Goal: Task Accomplishment & Management: Manage account settings

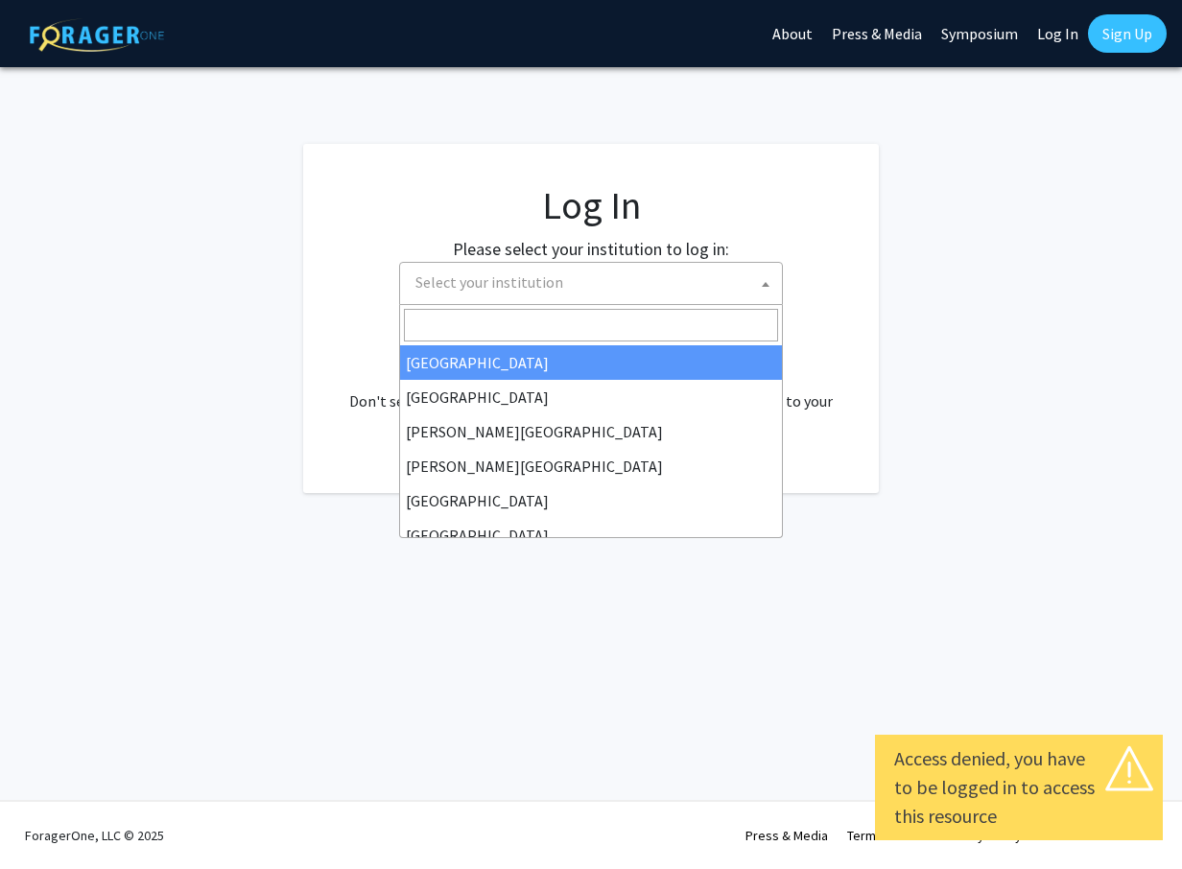
click at [763, 283] on b at bounding box center [766, 284] width 8 height 5
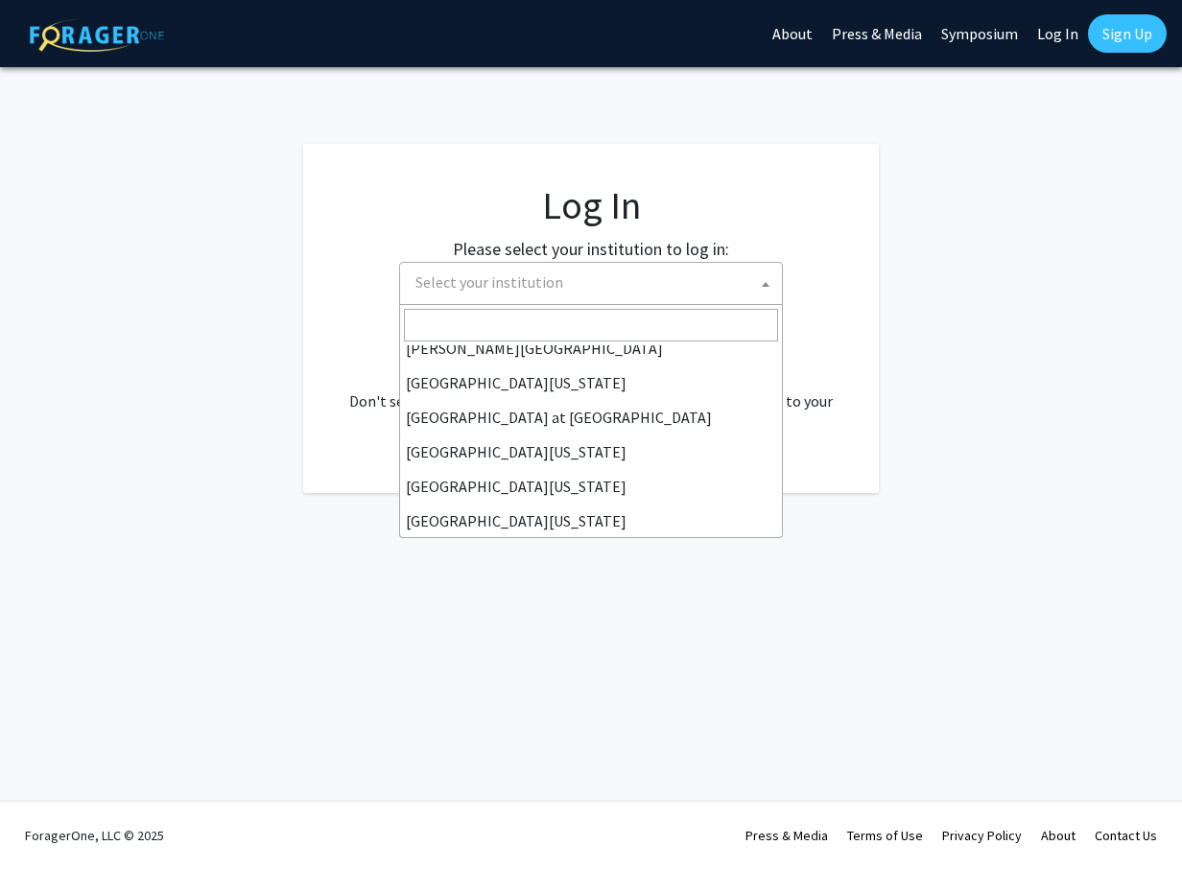
scroll to position [672, 0]
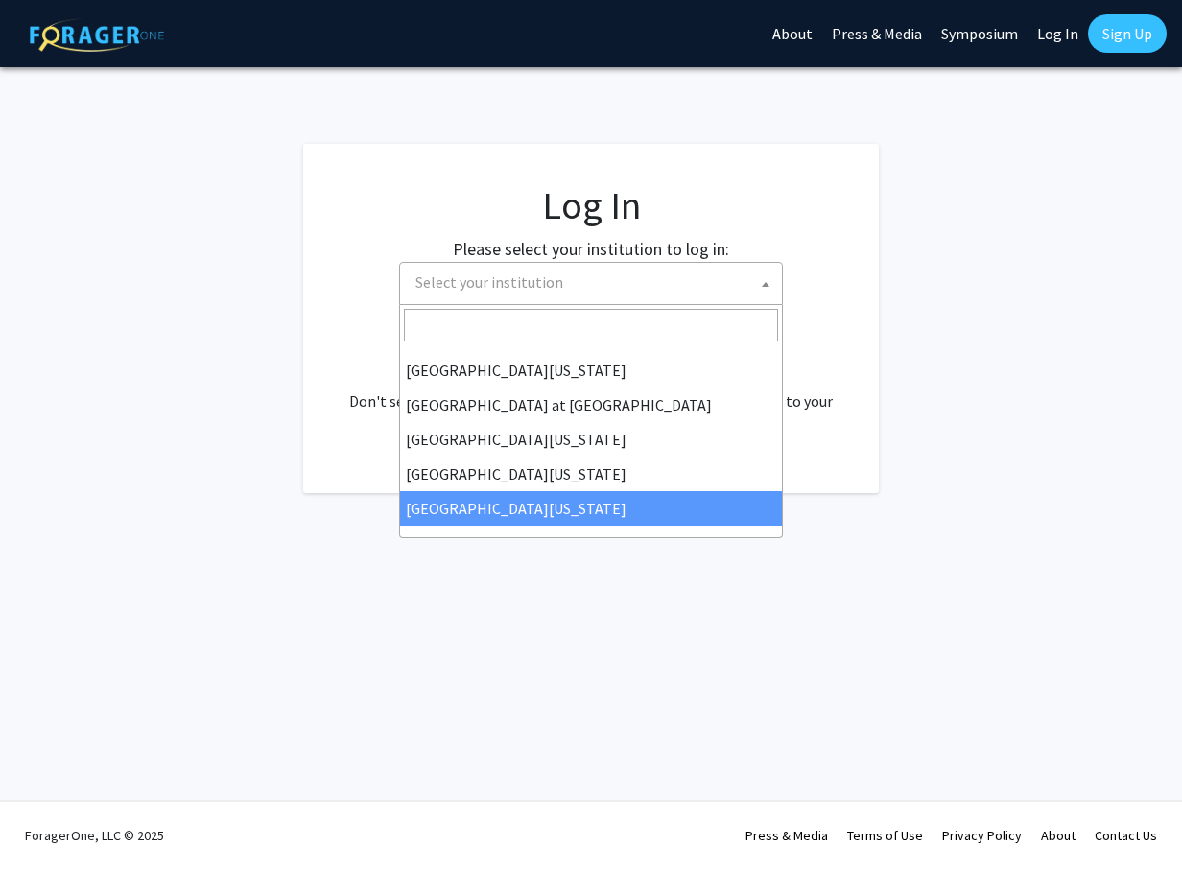
select select "33"
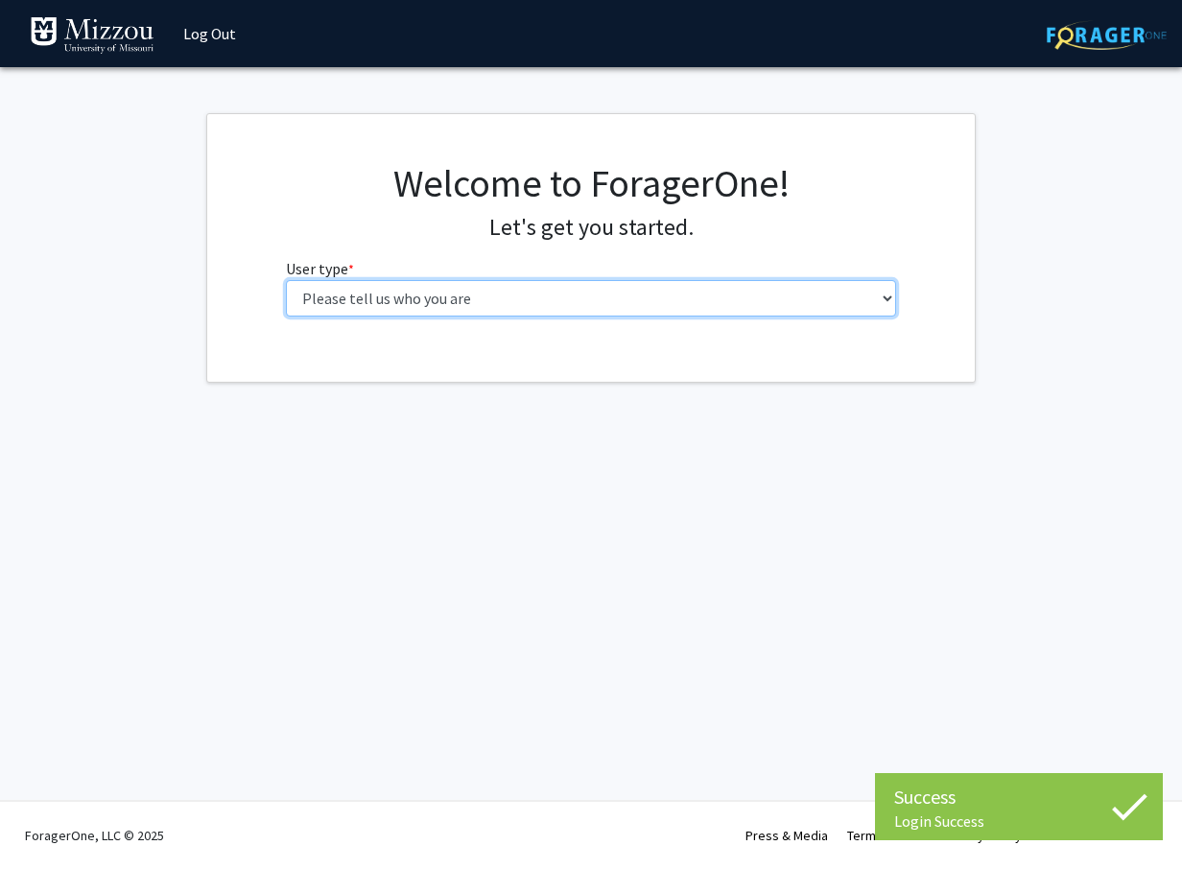
click at [891, 300] on select "Please tell us who you are Undergraduate Student Master's Student Doctoral Cand…" at bounding box center [591, 298] width 611 height 36
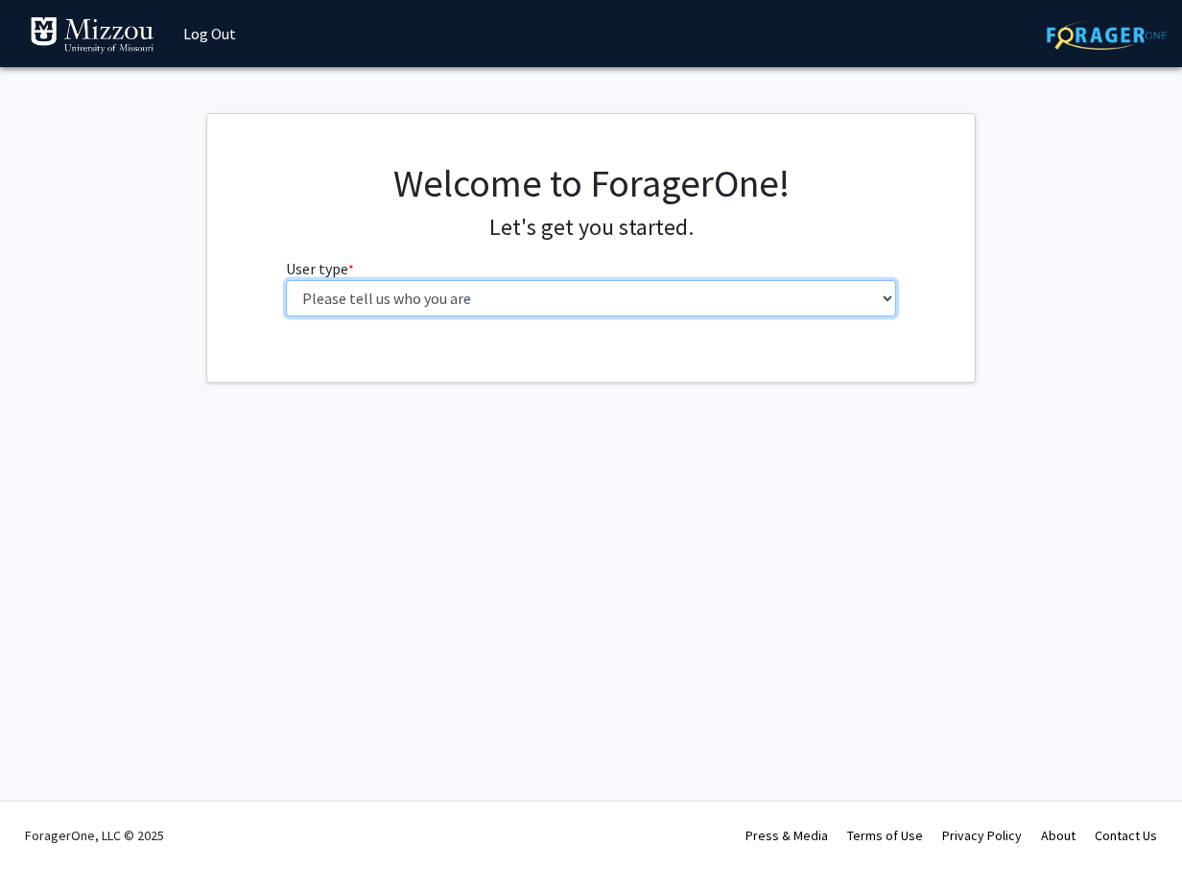
select select "5: faculty"
click at [286, 280] on select "Please tell us who you are Undergraduate Student Master's Student Doctoral Cand…" at bounding box center [591, 298] width 611 height 36
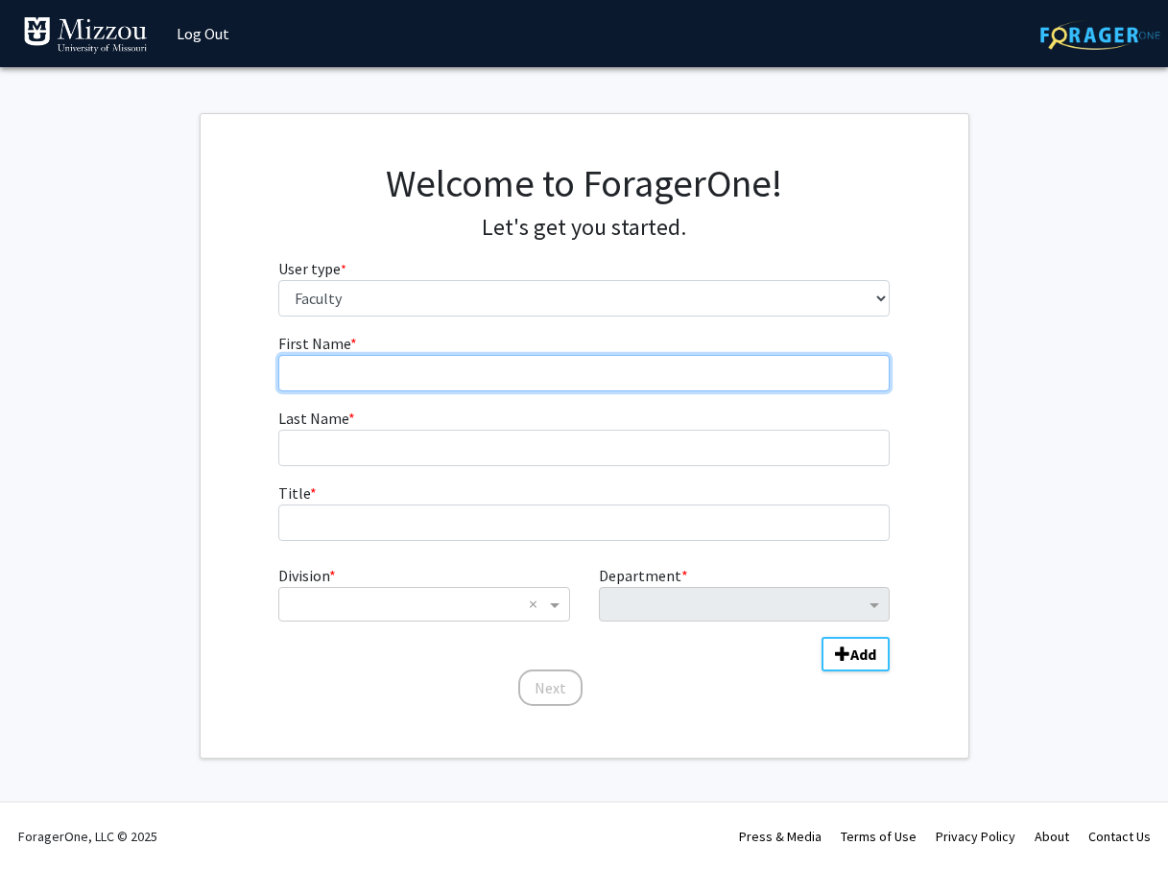
click at [323, 375] on input "First Name * required" at bounding box center [583, 373] width 611 height 36
type input "[PERSON_NAME]"
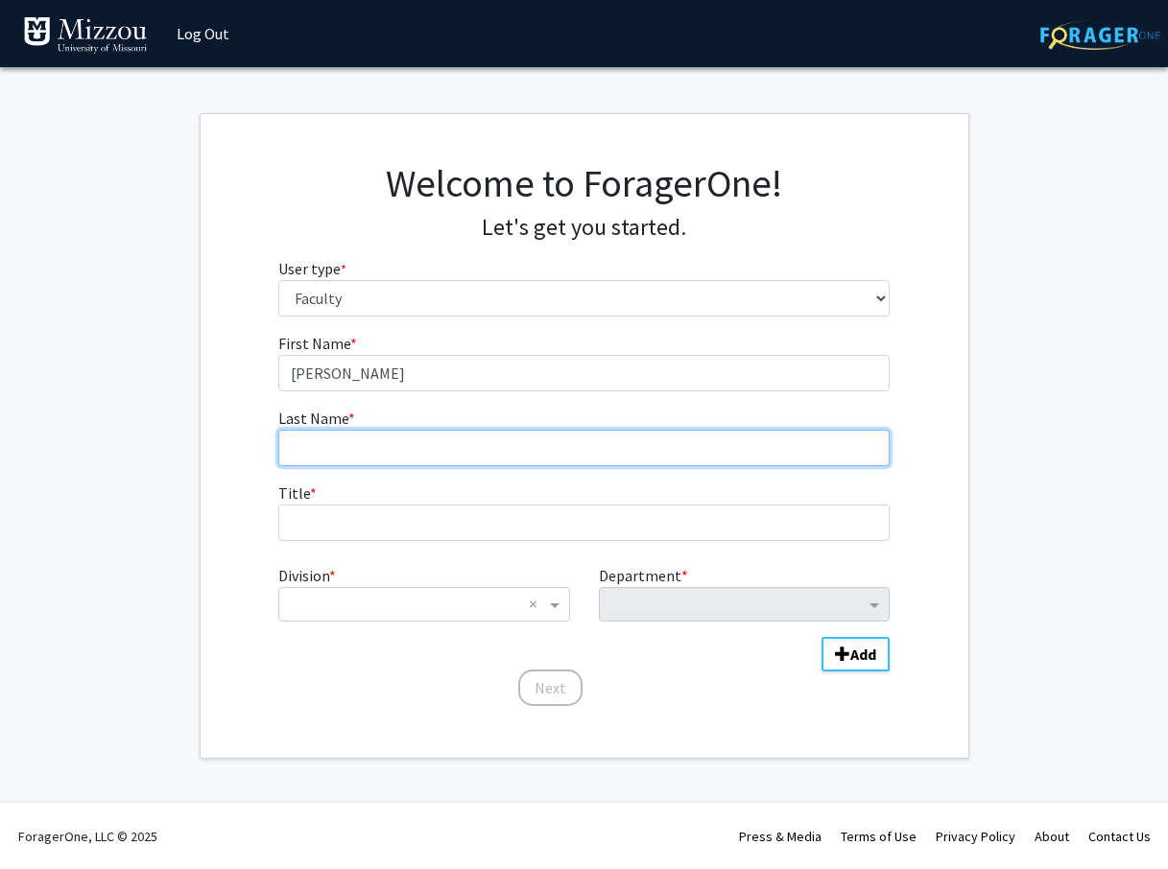
click at [300, 450] on input "Last Name * required" at bounding box center [583, 448] width 611 height 36
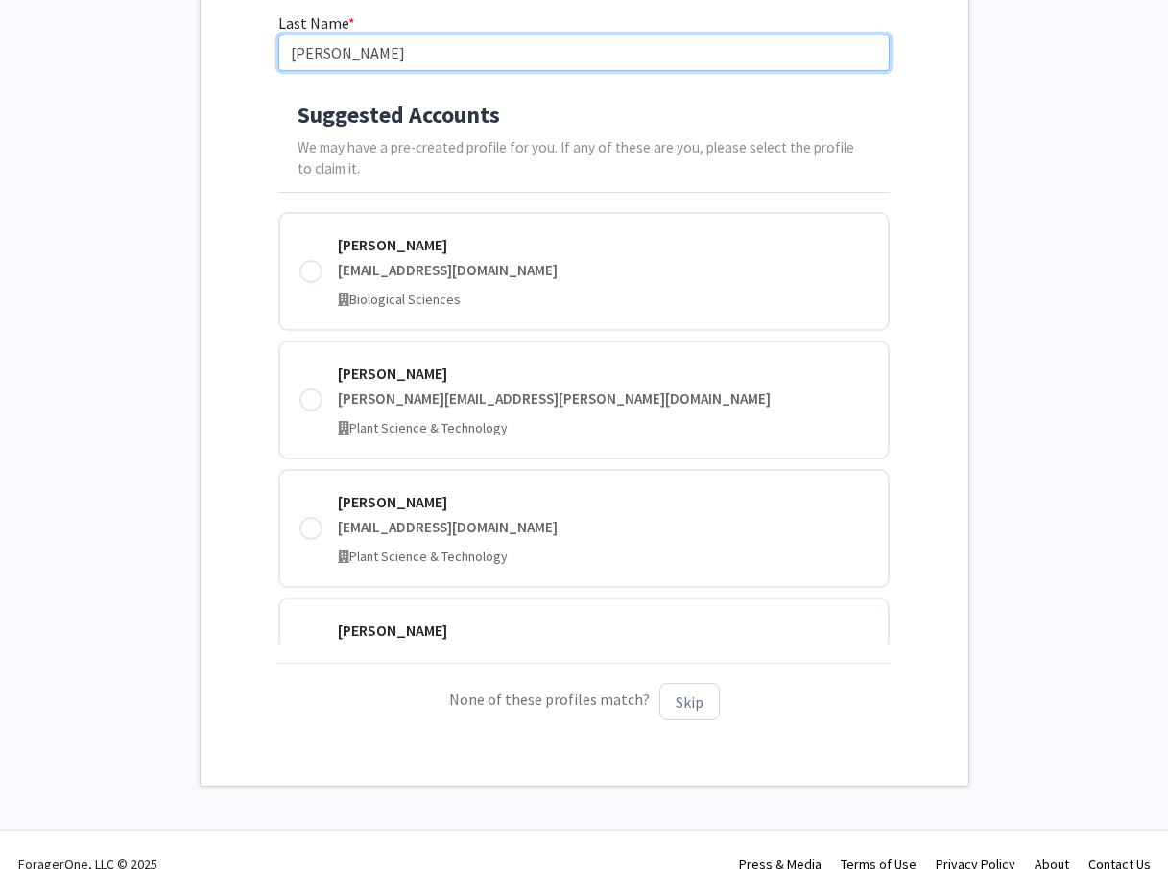
scroll to position [424, 0]
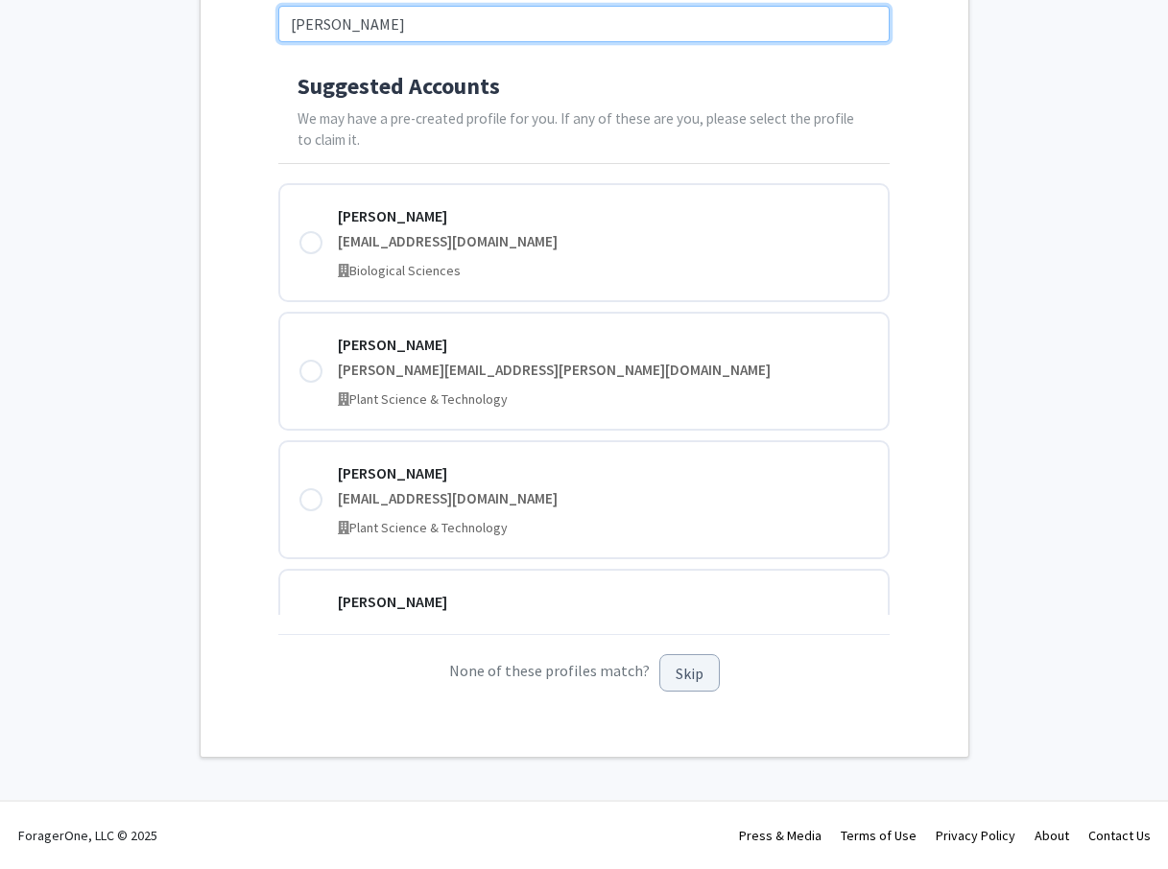
type input "[PERSON_NAME]"
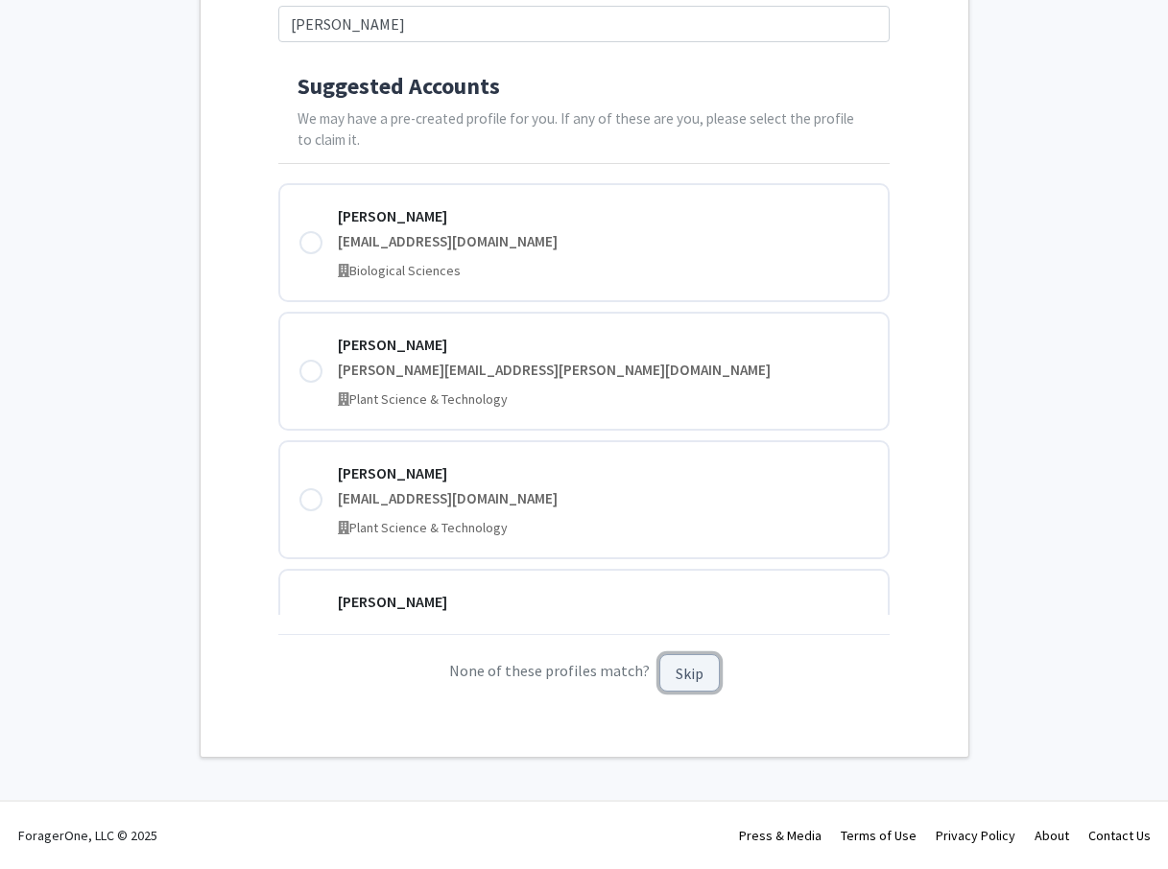
click at [676, 678] on button "Skip" at bounding box center [689, 672] width 60 height 37
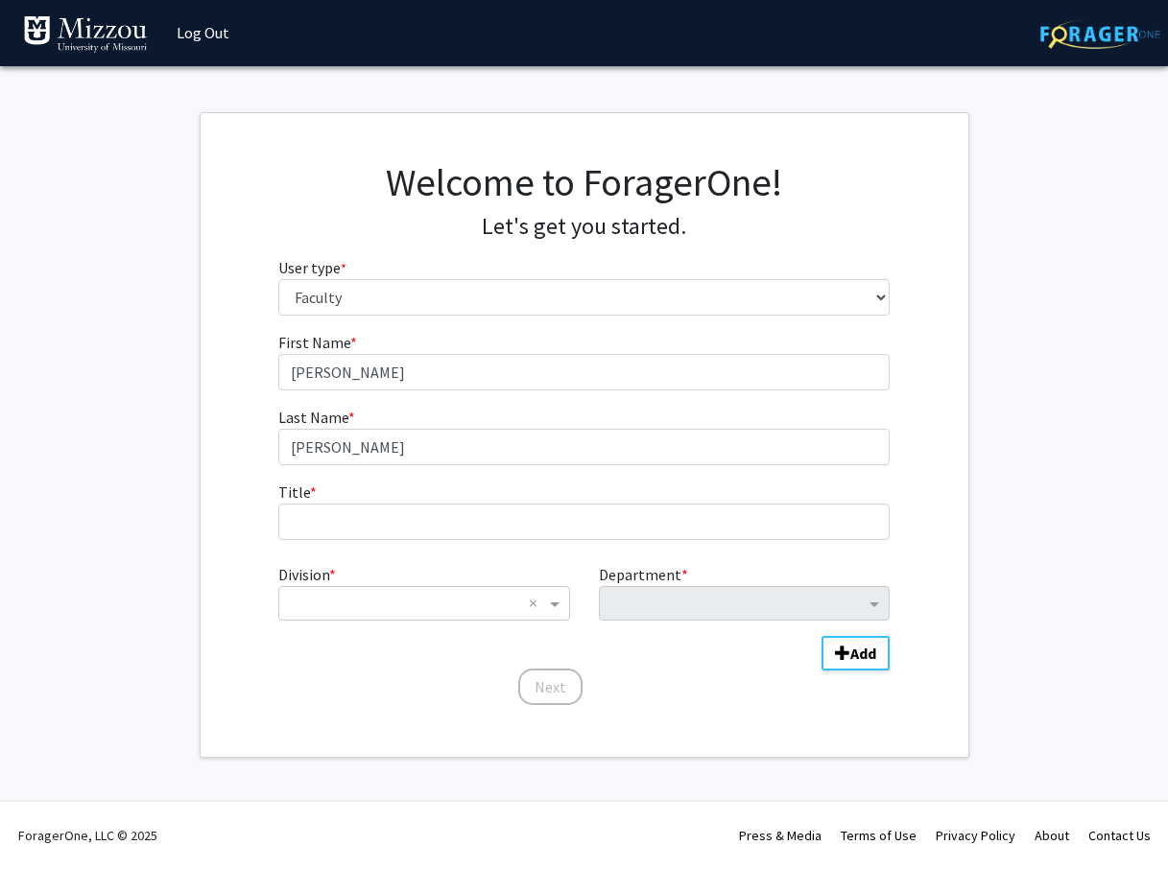
scroll to position [1, 0]
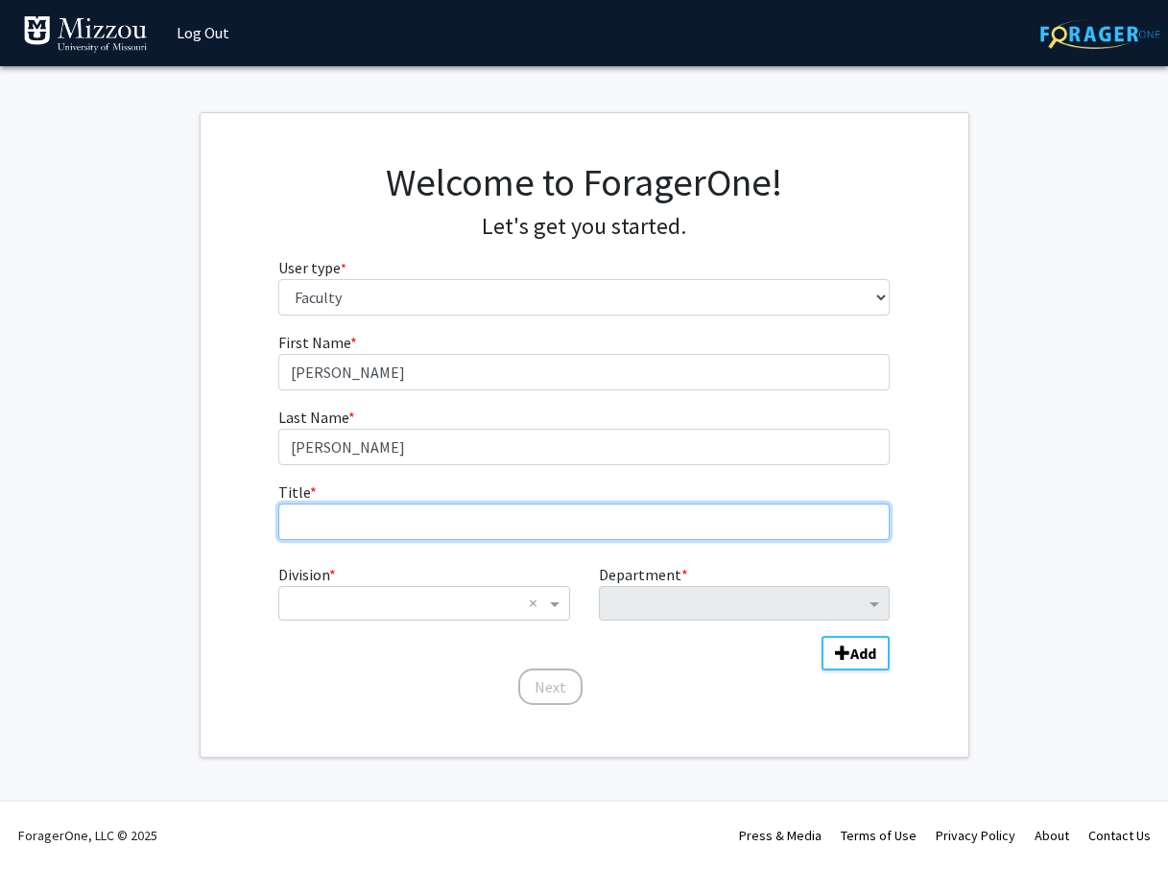
click at [333, 521] on input "Title * required" at bounding box center [583, 522] width 611 height 36
type input "u"
type input "Courtesy Appointment"
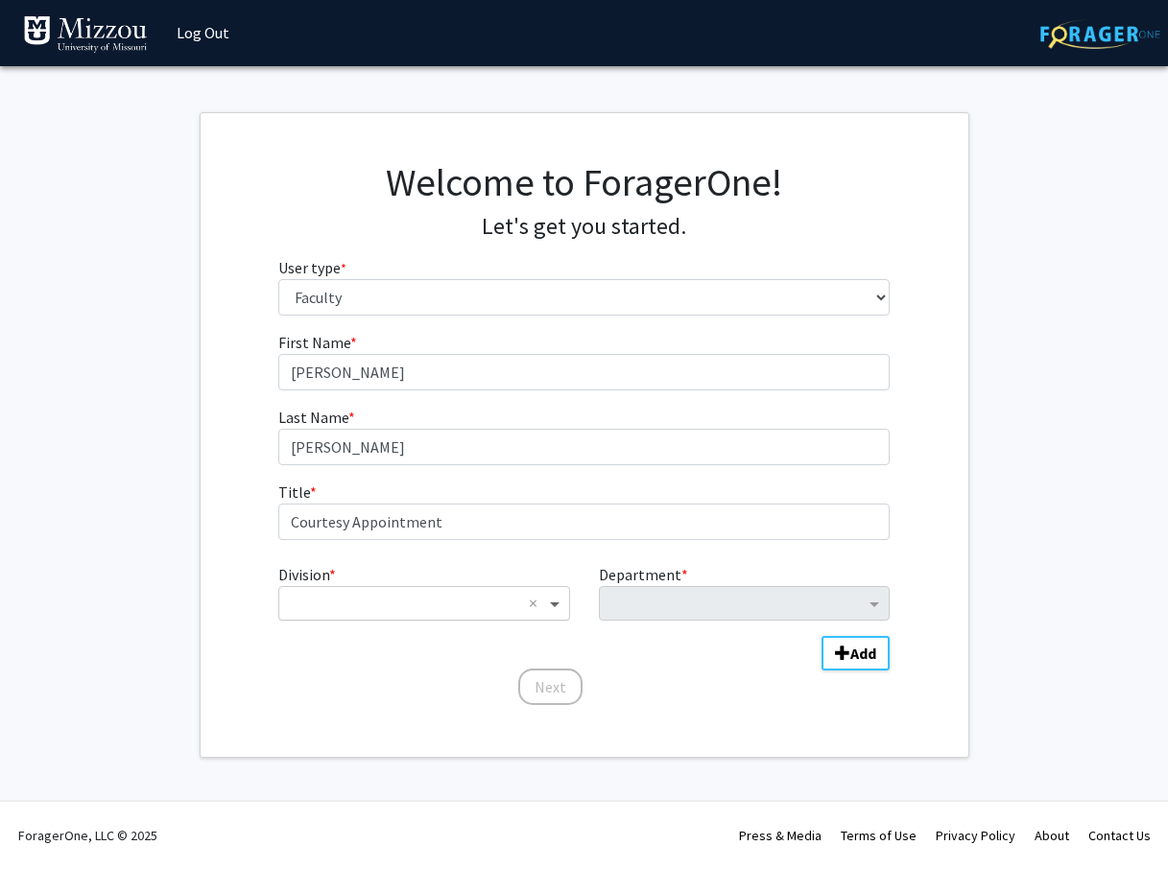
click at [559, 614] on span "Division" at bounding box center [557, 603] width 24 height 23
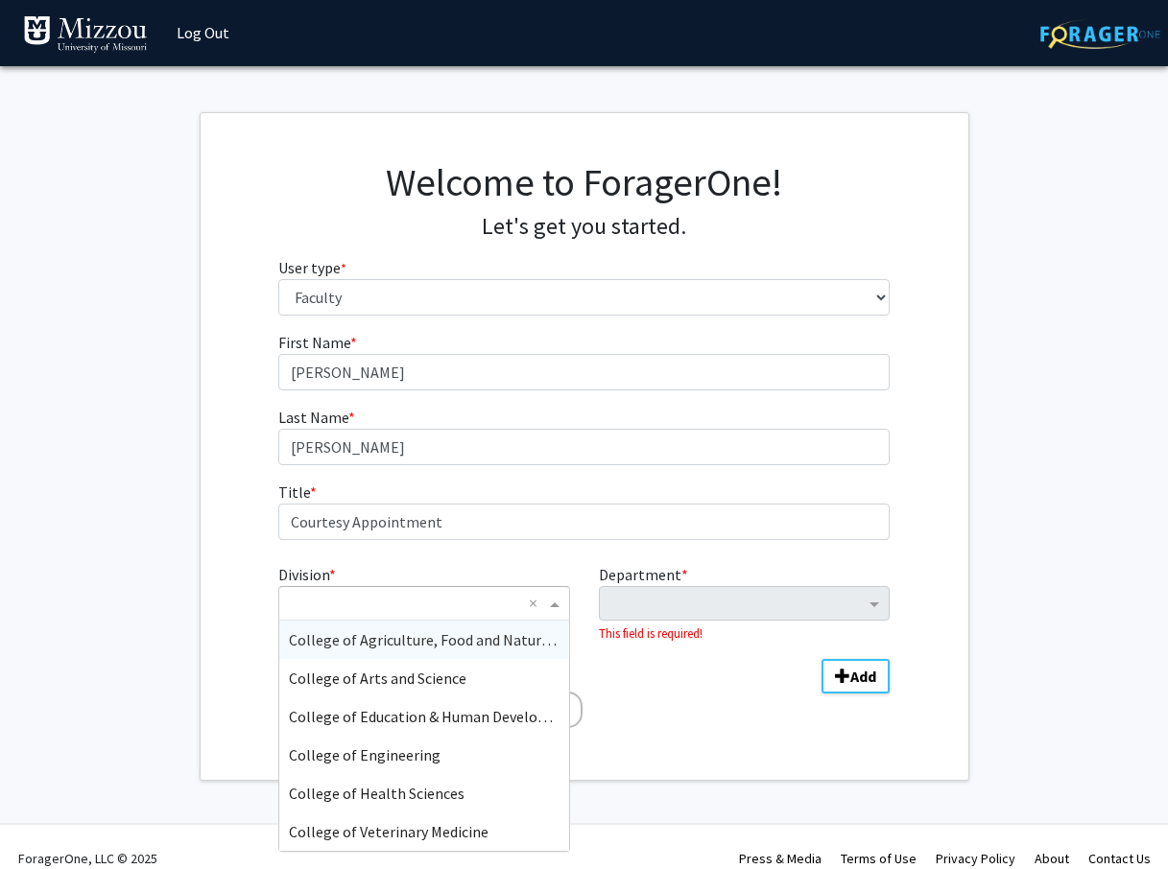
click at [492, 639] on span "College of Agriculture, Food and Natural Resources" at bounding box center [456, 639] width 335 height 19
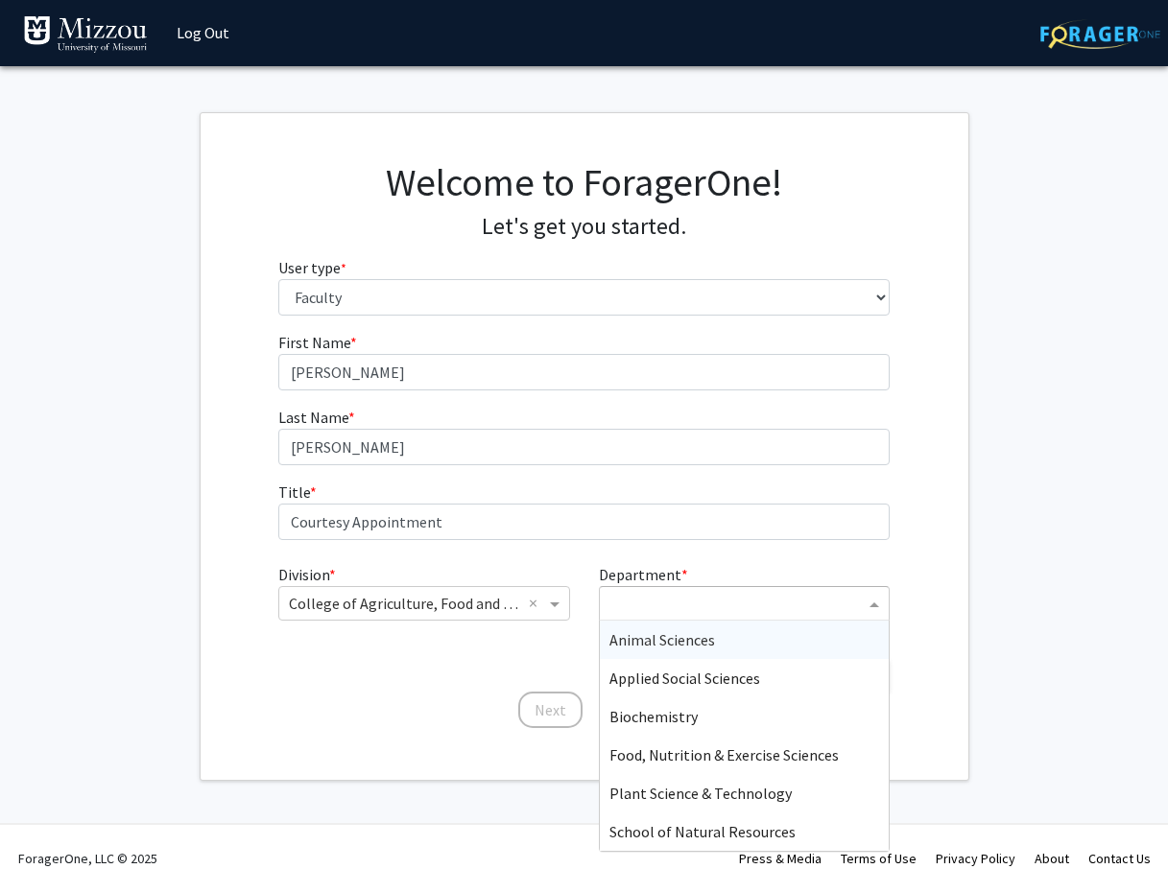
click at [878, 605] on span "Department" at bounding box center [876, 603] width 24 height 23
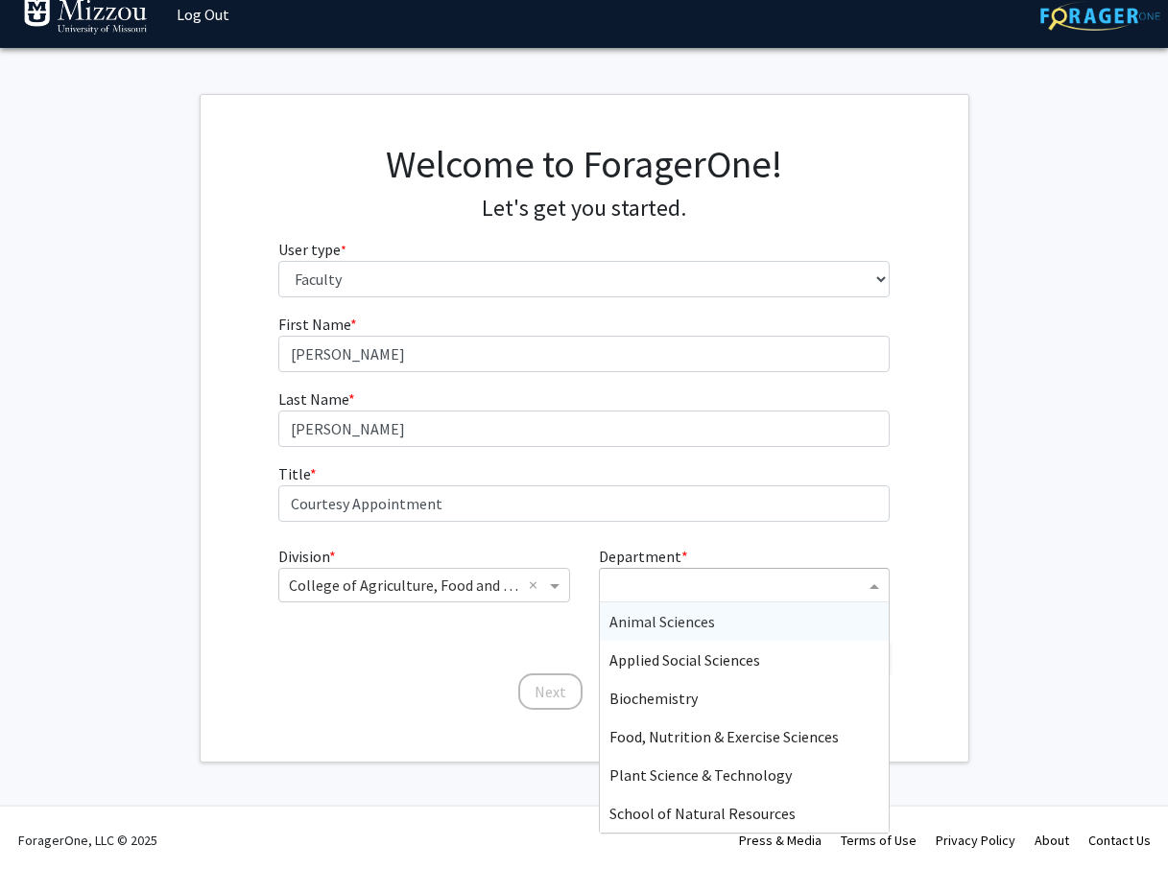
scroll to position [24, 0]
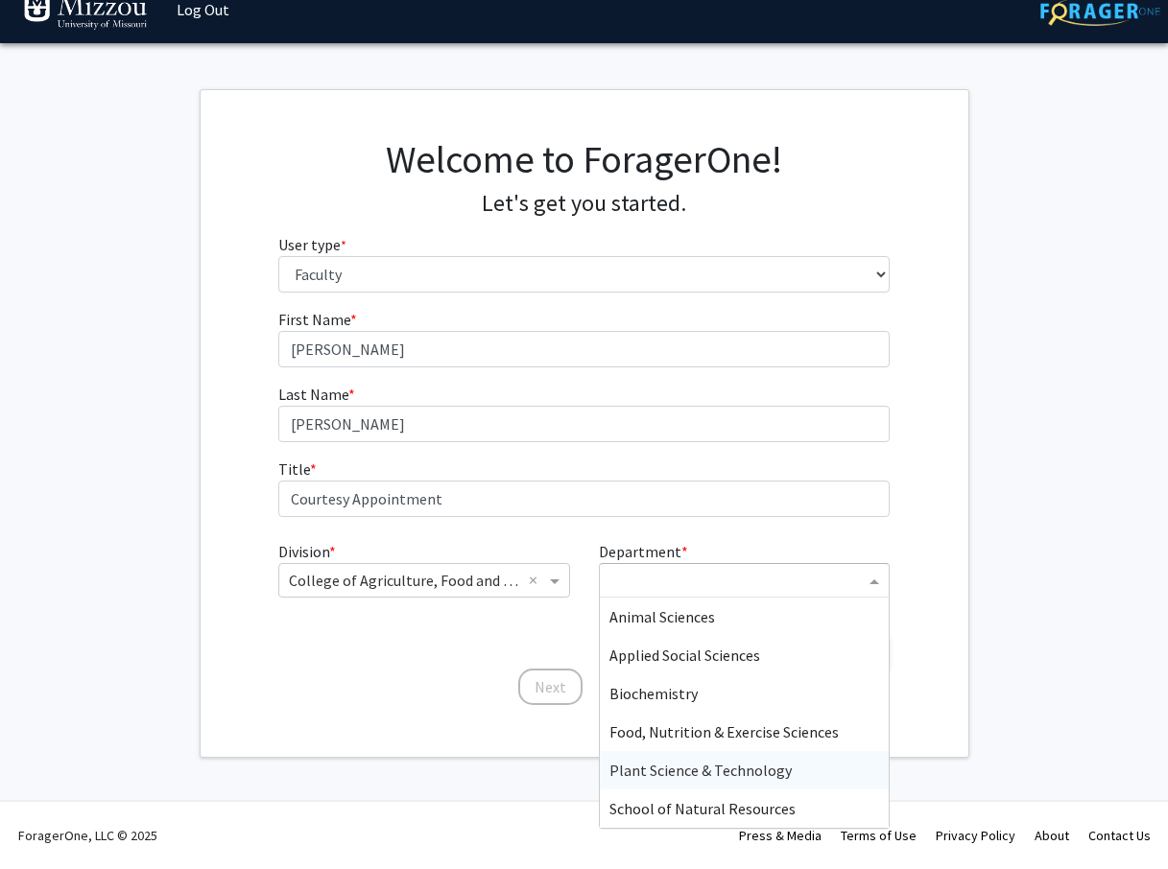
click at [732, 768] on span "Plant Science & Technology" at bounding box center [700, 770] width 182 height 19
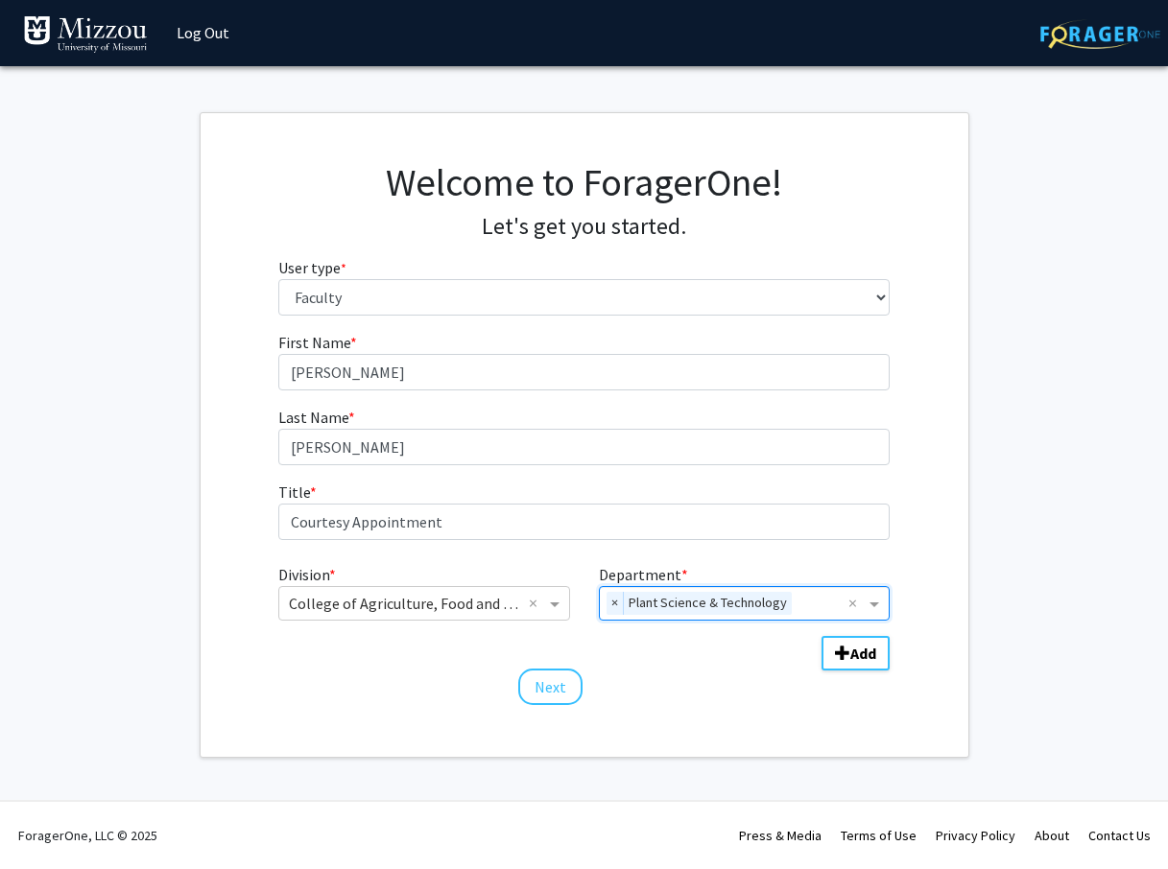
scroll to position [1, 0]
click at [546, 677] on button "Next" at bounding box center [550, 687] width 64 height 36
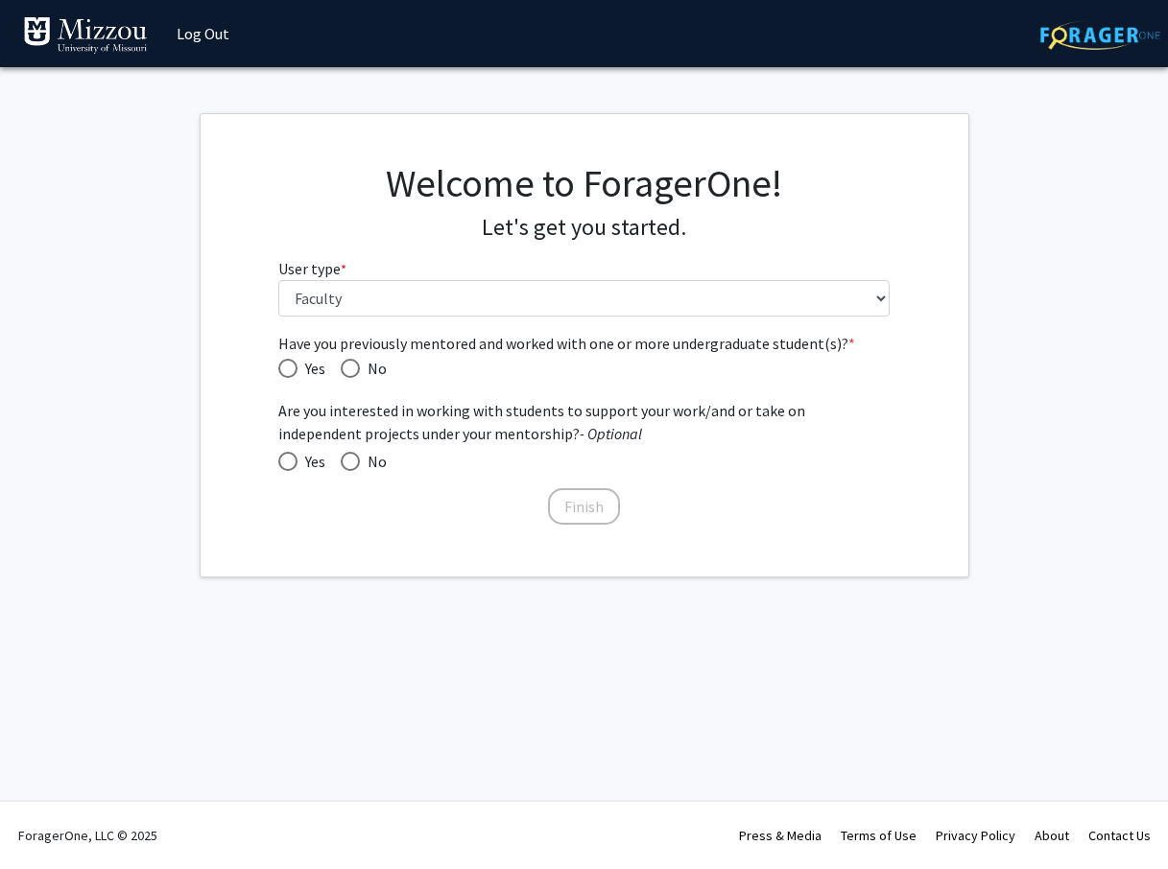
scroll to position [0, 0]
click at [294, 368] on span "Have you previously mentored and worked with one or more undergraduate student(…" at bounding box center [295, 368] width 19 height 19
click at [294, 368] on input "Yes" at bounding box center [295, 368] width 19 height 19
radio input "true"
click at [295, 459] on span at bounding box center [295, 461] width 19 height 19
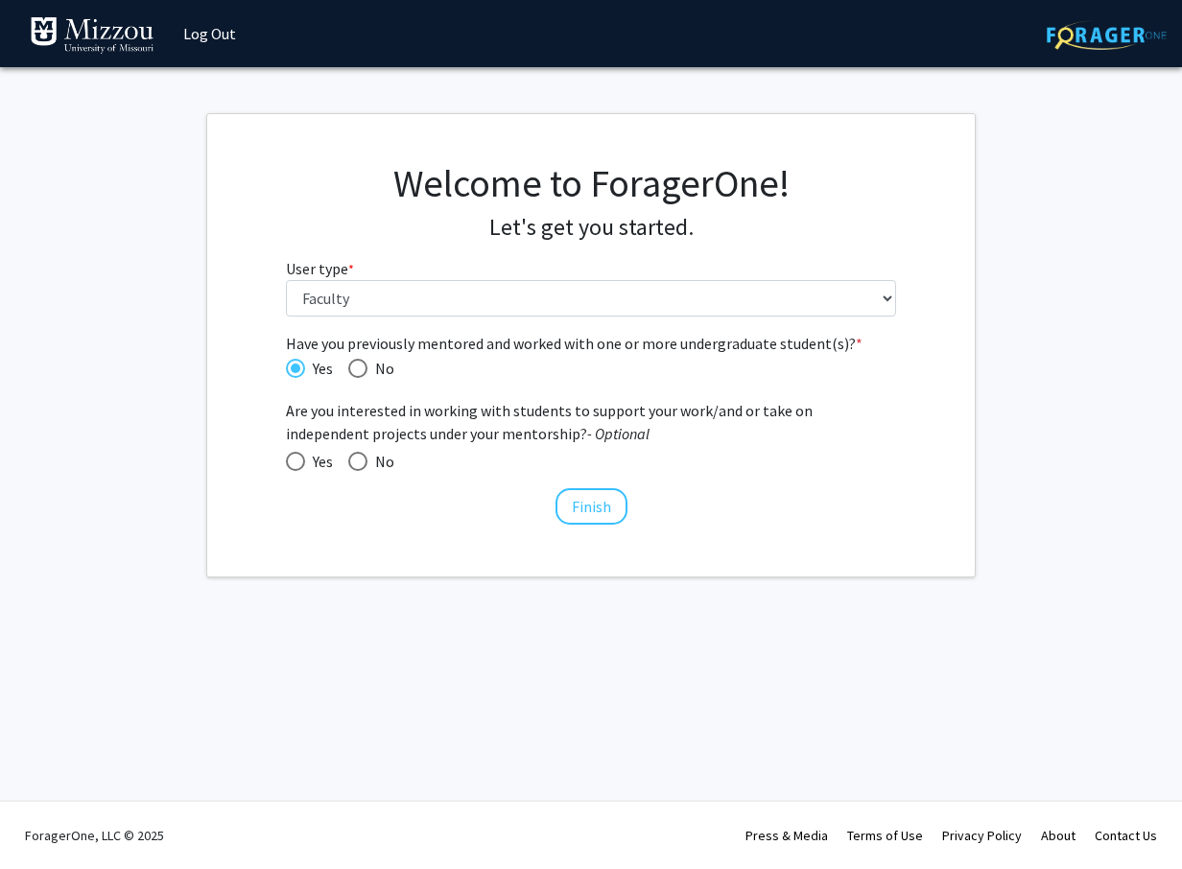
click at [295, 459] on input "Yes" at bounding box center [295, 461] width 19 height 19
radio input "true"
click at [589, 507] on button "Finish" at bounding box center [592, 506] width 72 height 36
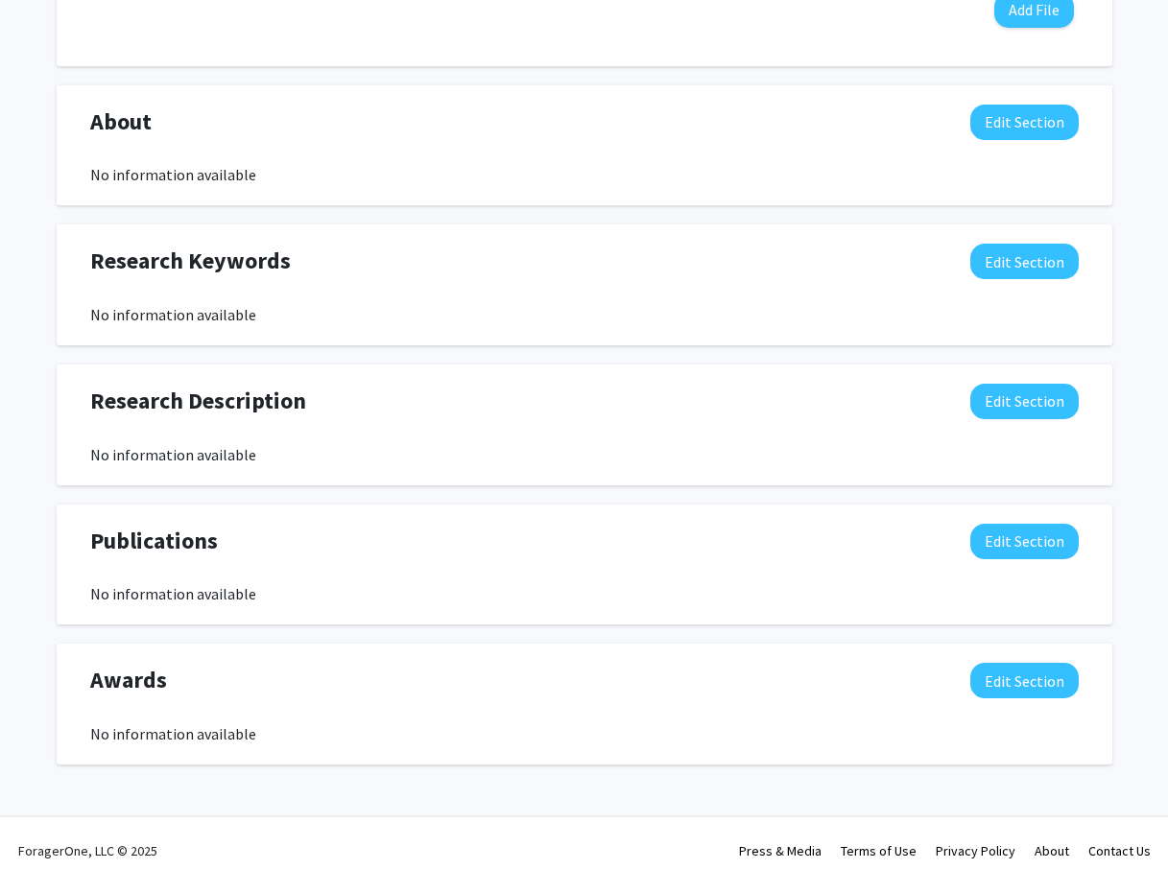
scroll to position [740, 0]
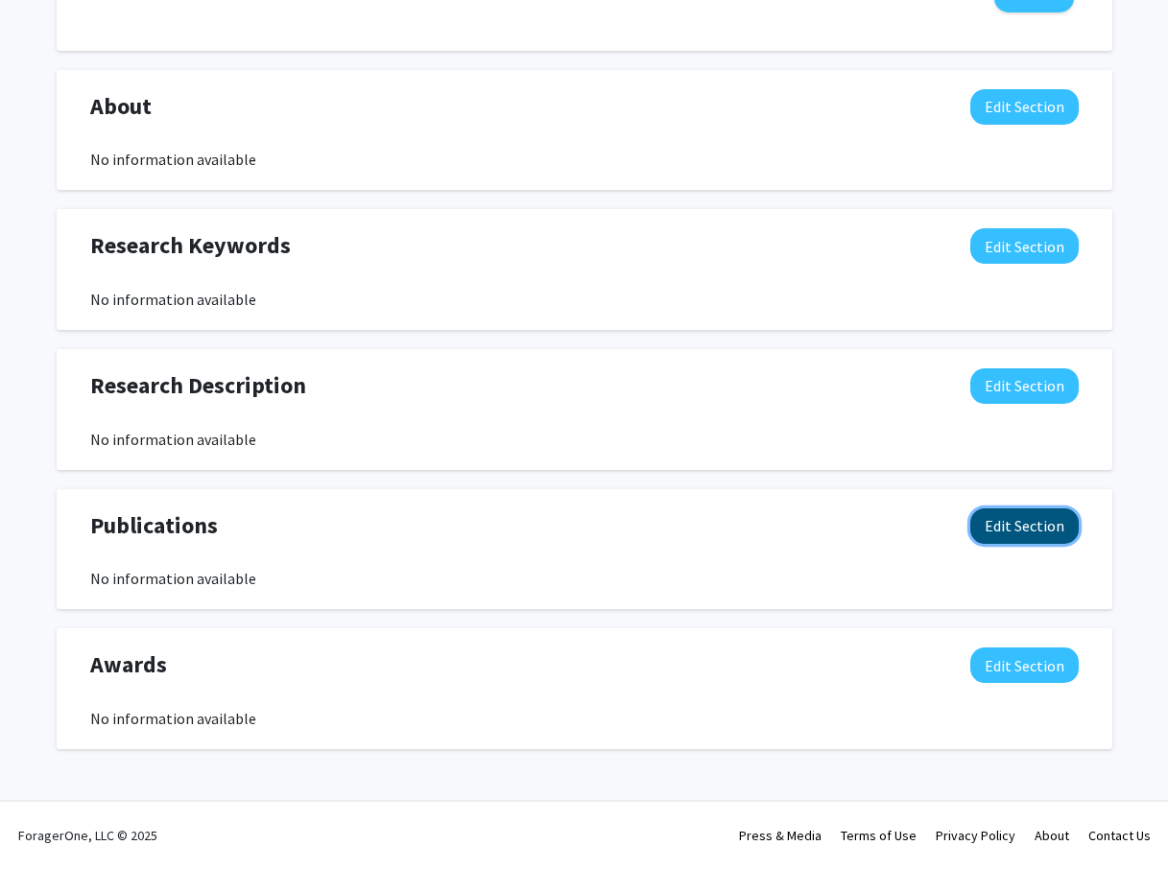
click at [1007, 529] on button "Edit Section" at bounding box center [1024, 525] width 108 height 35
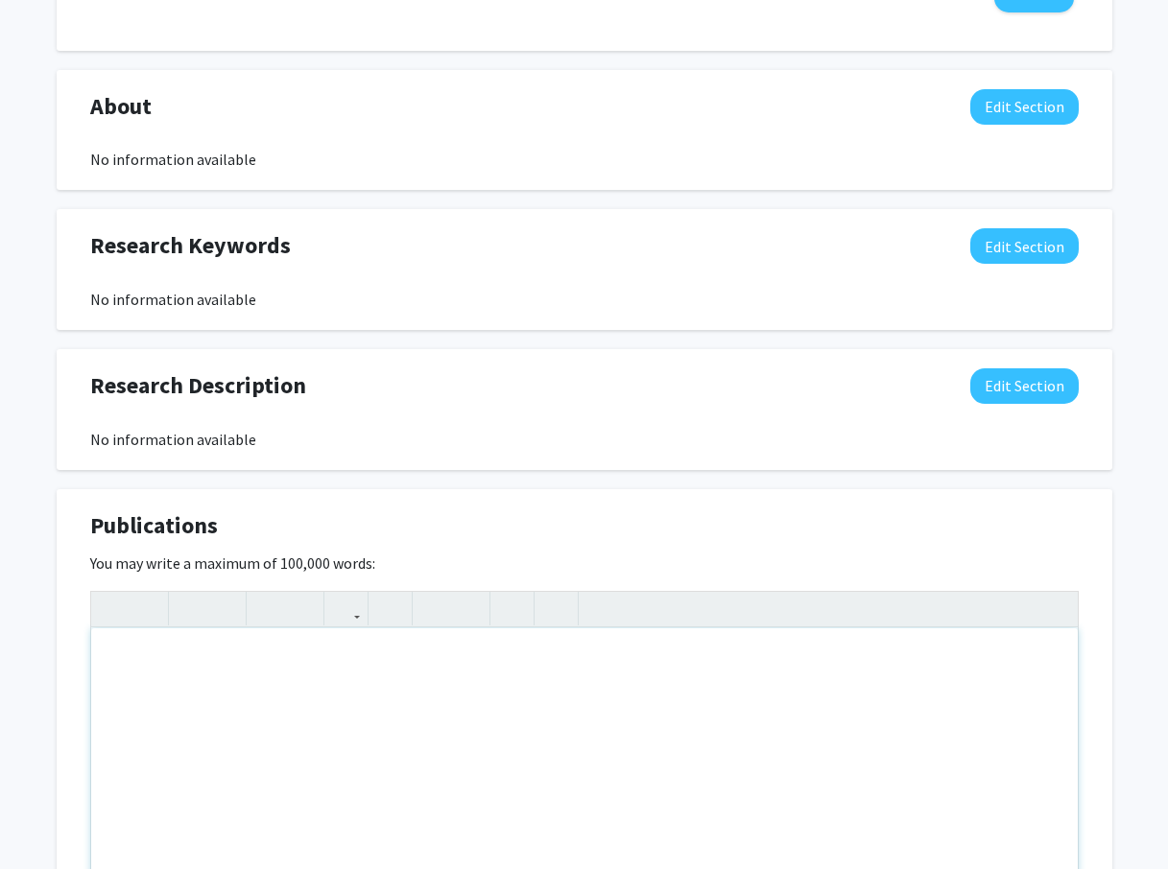
click at [198, 677] on div "Note to users with screen readers: Please deactivate our accessibility plugin f…" at bounding box center [584, 772] width 986 height 288
paste div "Note to users with screen readers: Please deactivate our accessibility plugin f…"
type textarea "<p>[PERSON_NAME], D. E., [PERSON_NAME], [PERSON_NAME], and [PERSON_NAME], Plann…"
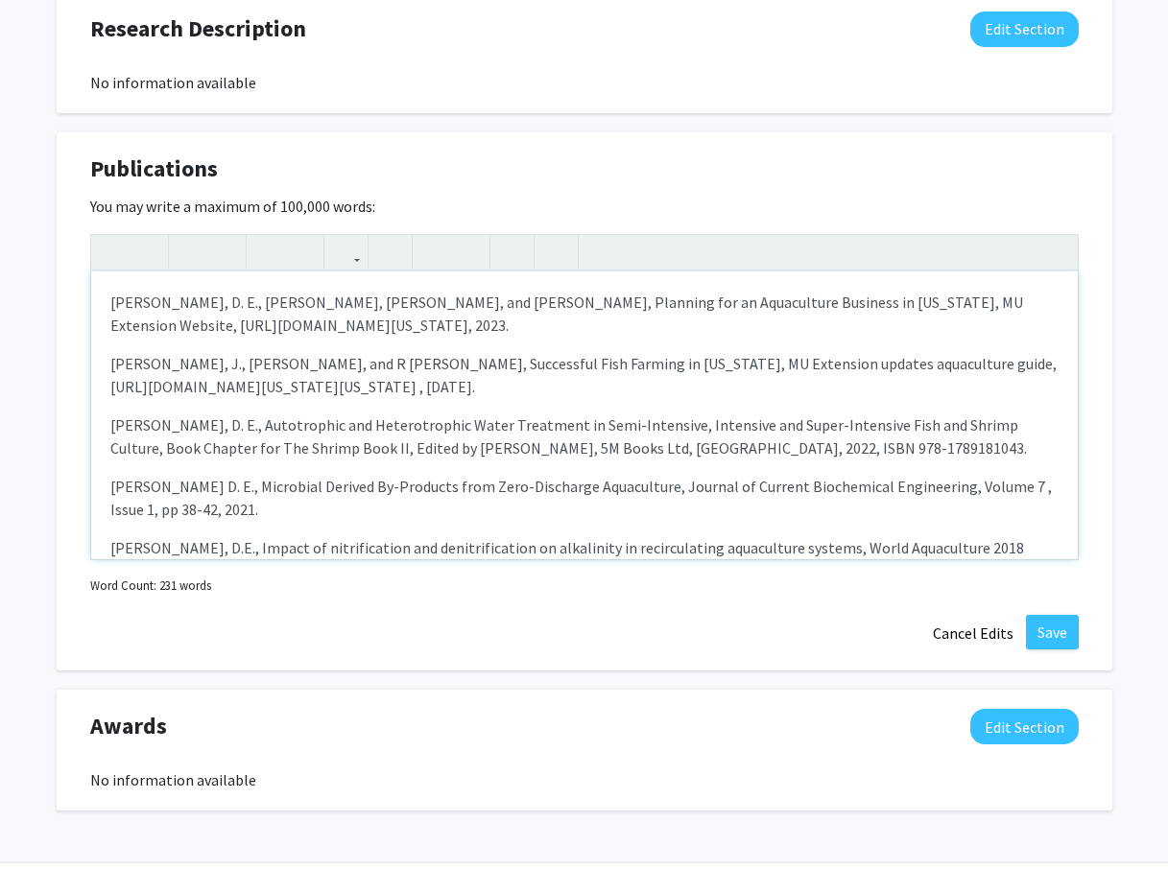
scroll to position [1062, 0]
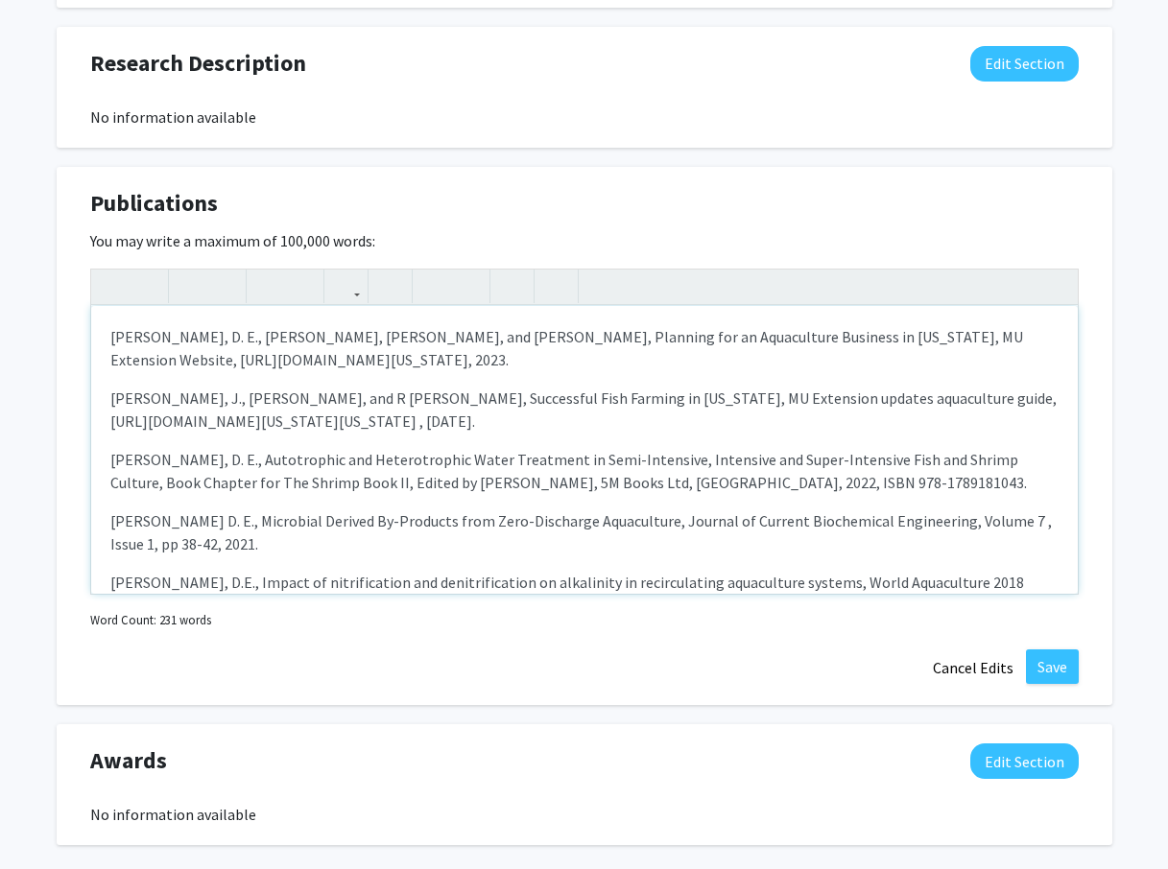
click at [180, 563] on div "[PERSON_NAME], D. E., [PERSON_NAME], [PERSON_NAME], and [PERSON_NAME], Planning…" at bounding box center [584, 450] width 986 height 288
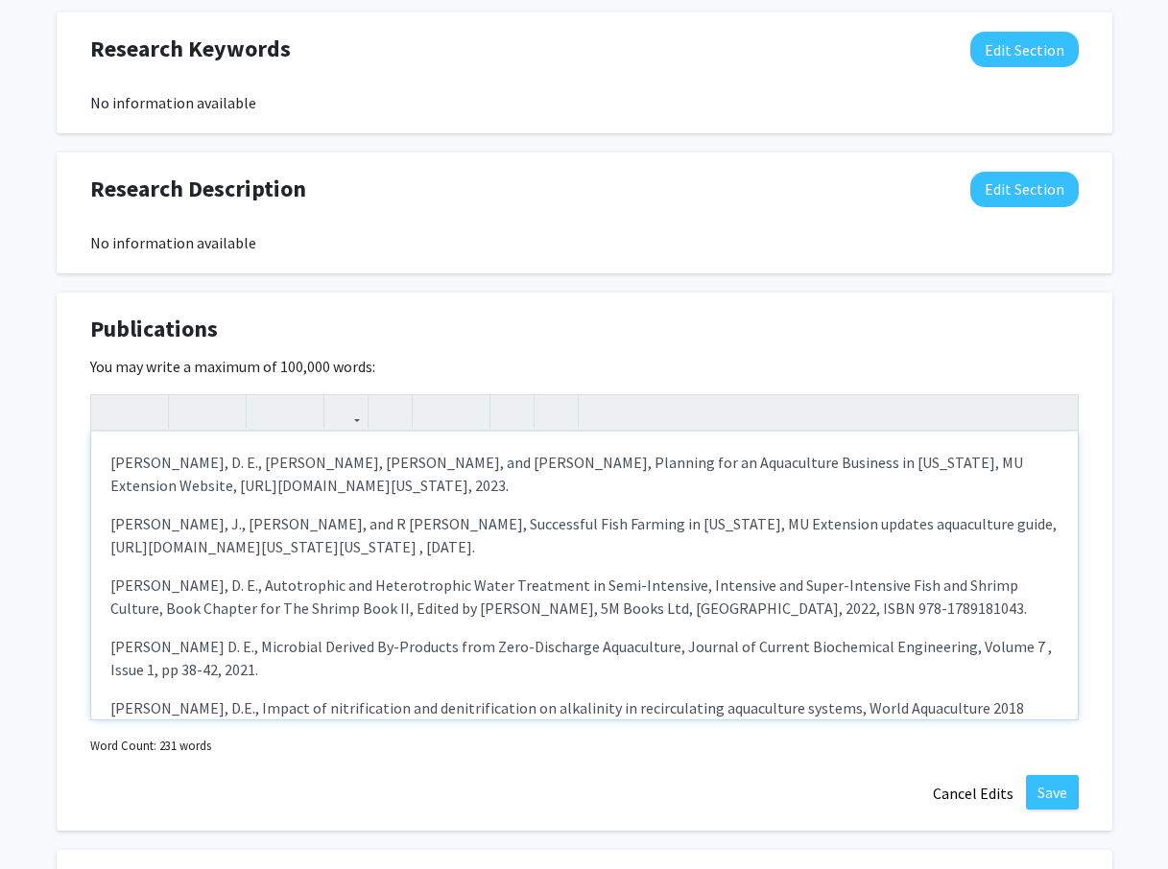
scroll to position [774, 0]
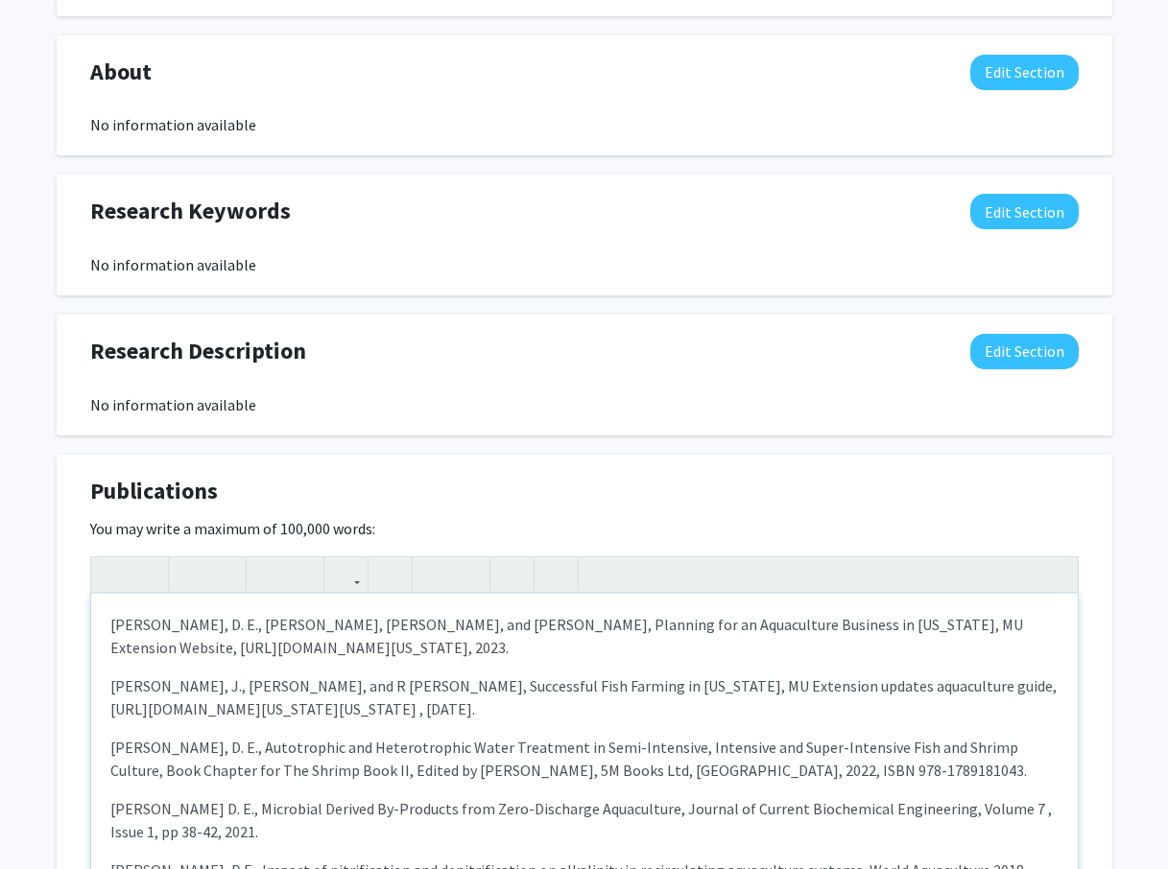
click at [112, 619] on p "[PERSON_NAME], D. E., [PERSON_NAME], [PERSON_NAME], and [PERSON_NAME], Planning…" at bounding box center [584, 636] width 948 height 46
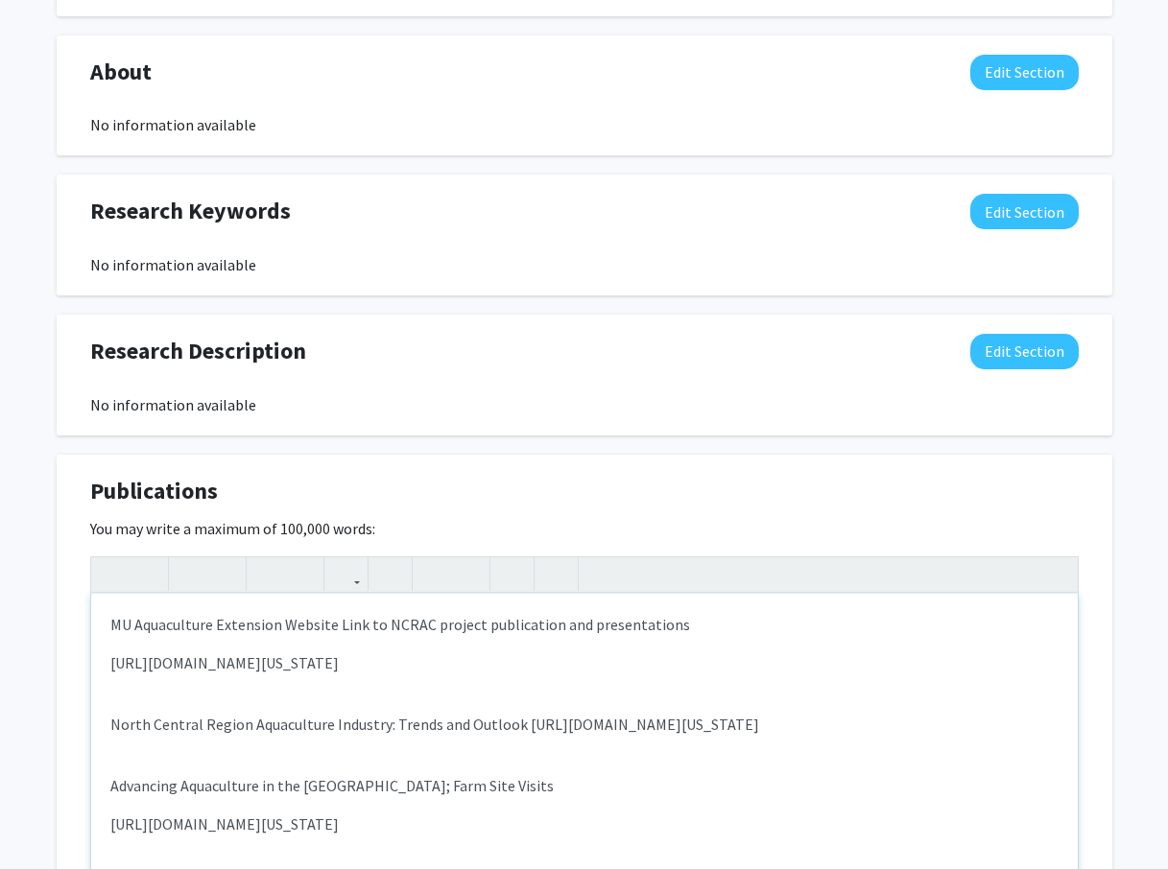
click at [274, 647] on div "MU Aquaculture Extension Website Link to NCRAC project publication and presenta…" at bounding box center [584, 738] width 986 height 288
click at [682, 625] on p "MU Aquaculture Extension Website Link to NCRAC project publication and presenta…" at bounding box center [584, 624] width 948 height 23
click at [899, 656] on p "[URL][DOMAIN_NAME][US_STATE]" at bounding box center [584, 662] width 948 height 23
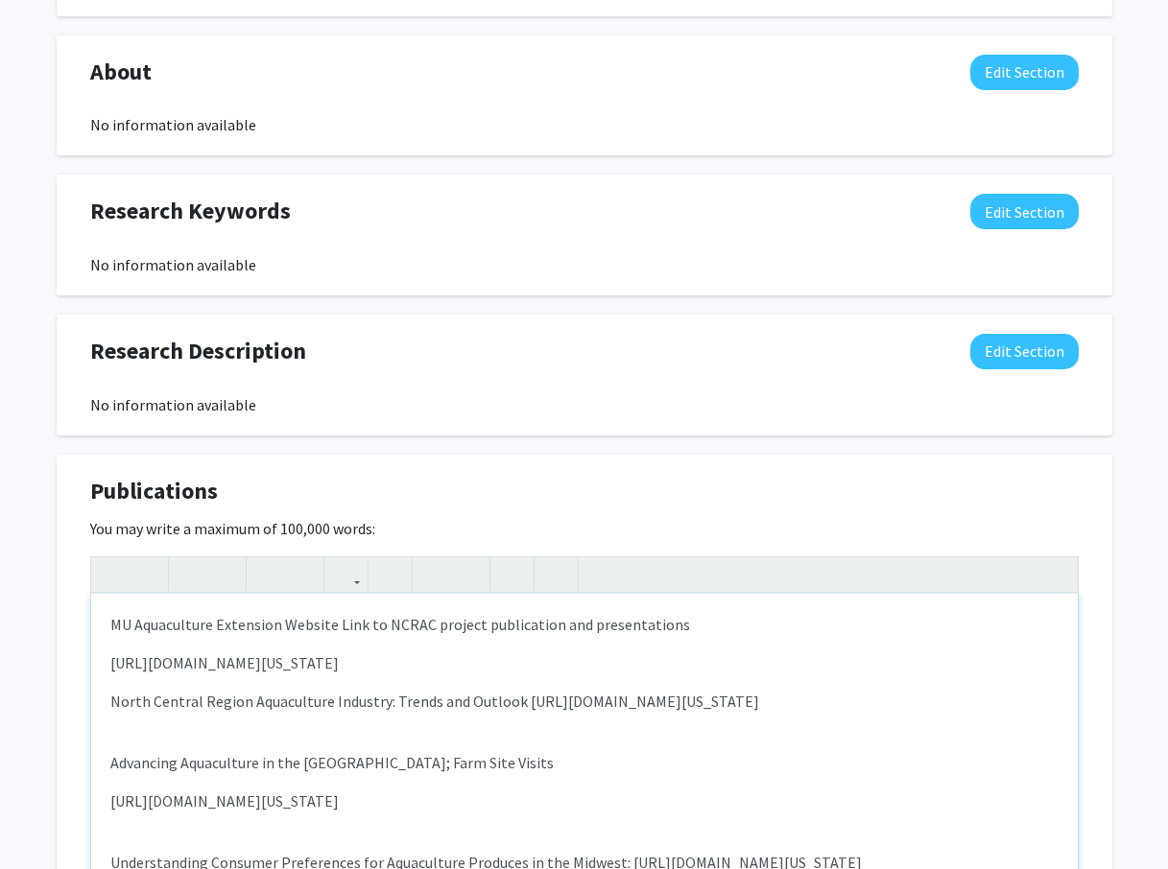
click at [198, 728] on div "MU Aquaculture Extension Website Link to NCRAC project publication and presenta…" at bounding box center [584, 738] width 986 height 288
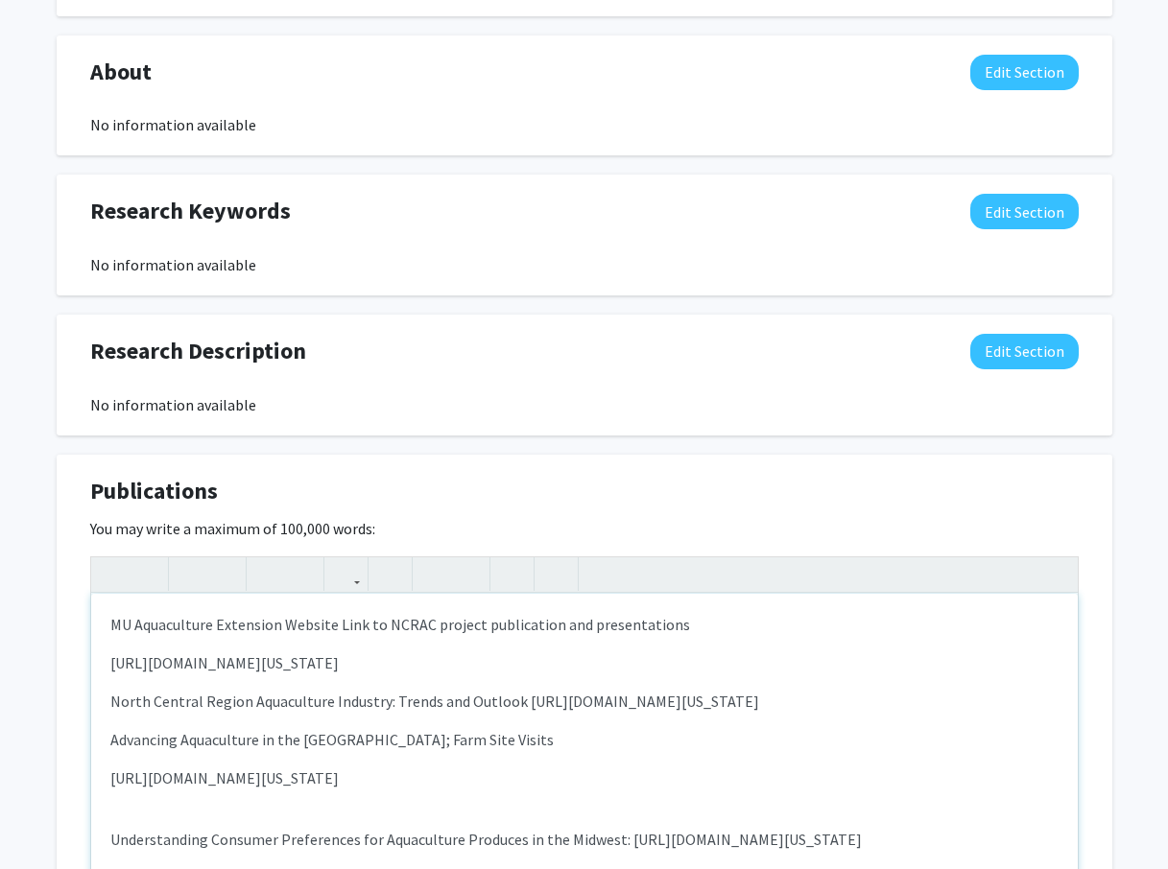
click at [228, 816] on div "MU Aquaculture Extension Website Link to NCRAC project publication and presenta…" at bounding box center [584, 738] width 986 height 288
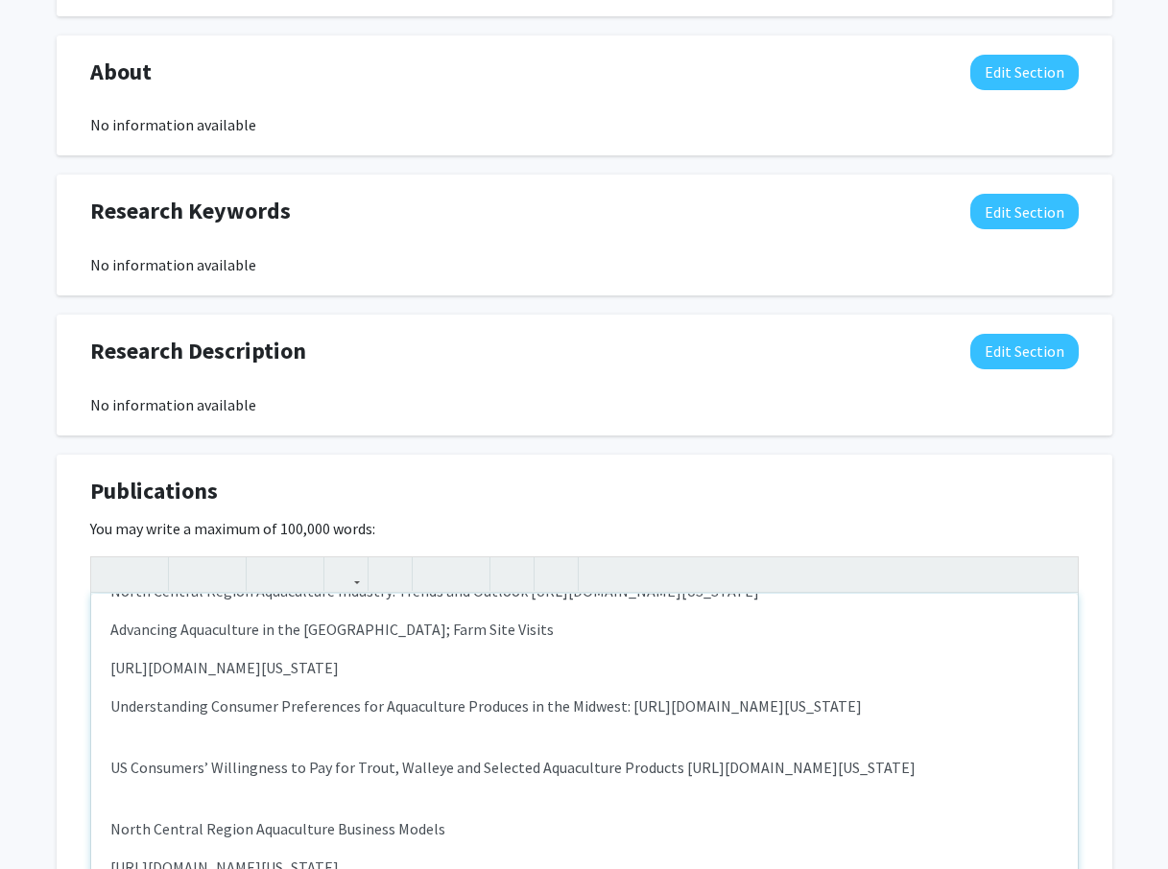
scroll to position [96, 0]
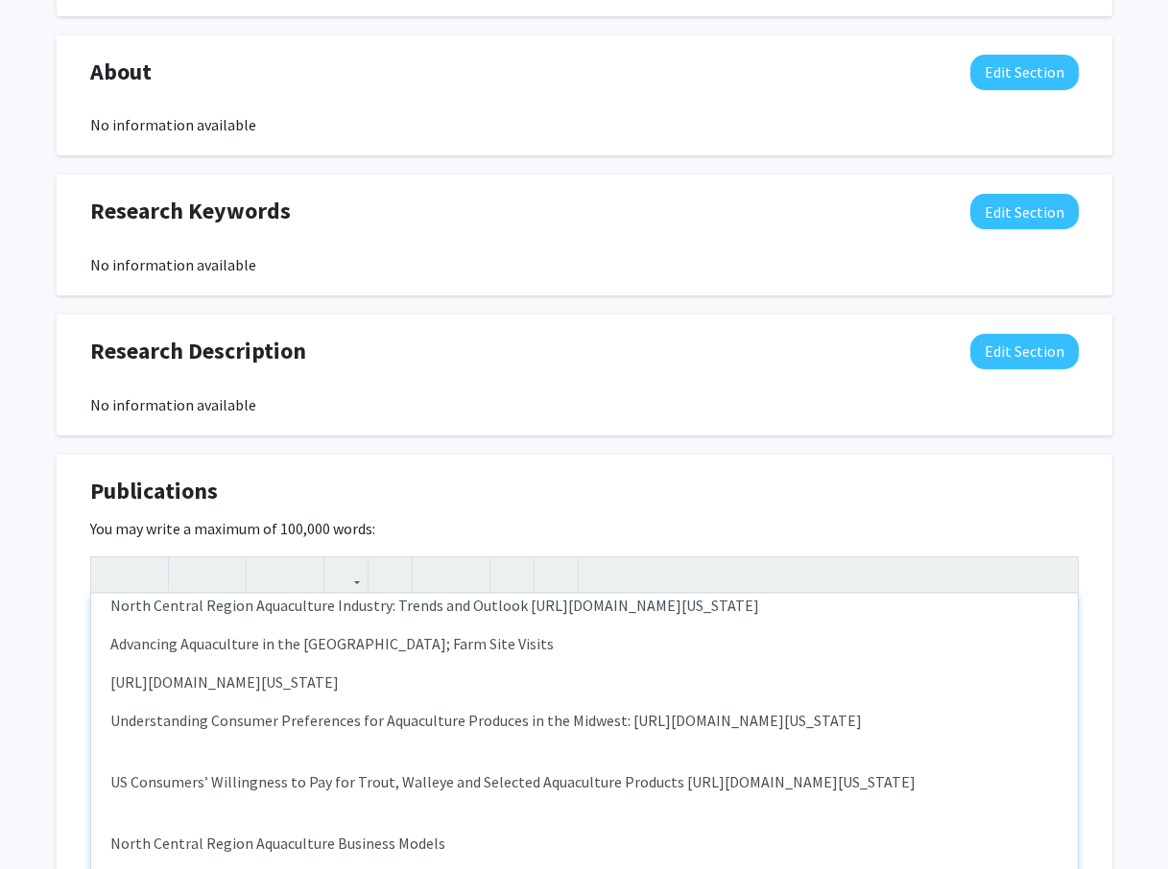
click at [222, 746] on div "MU Aquaculture Extension Website Link to NCRAC project publication and presenta…" at bounding box center [584, 738] width 986 height 288
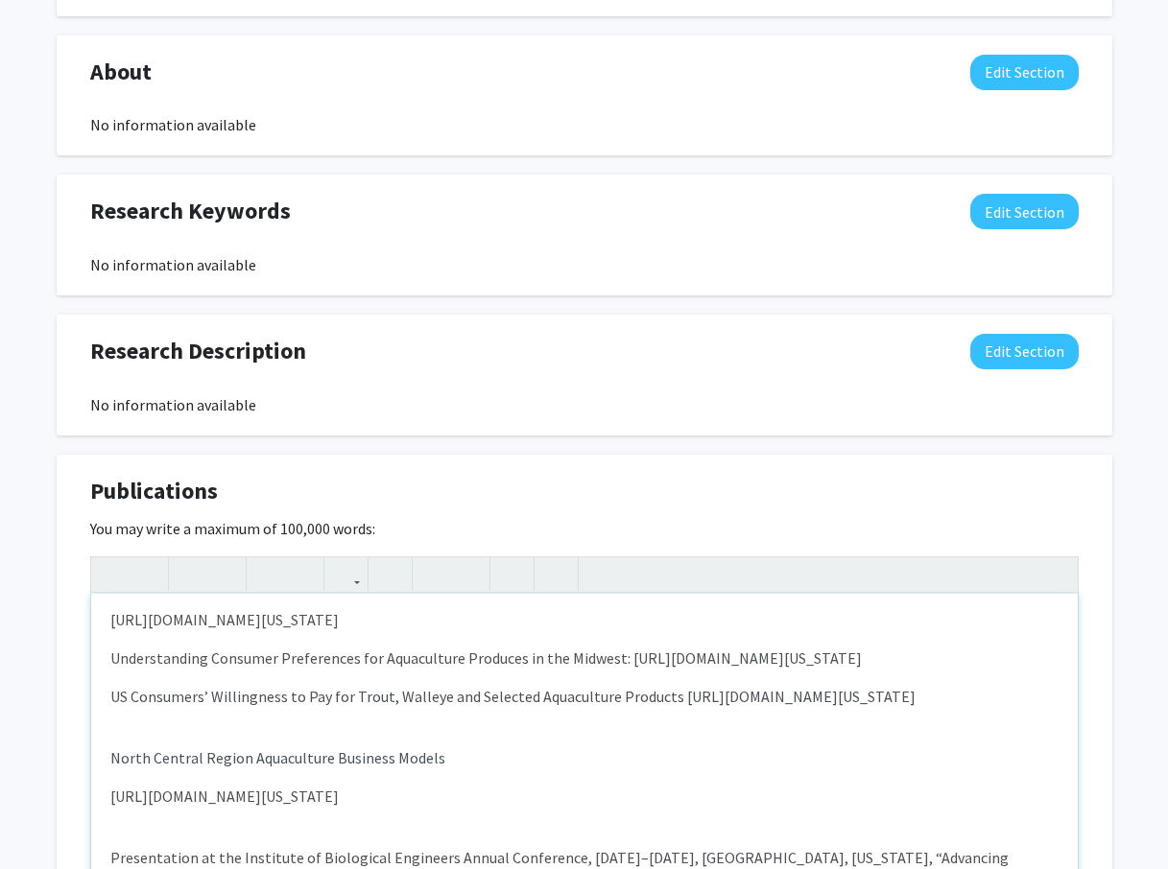
scroll to position [192, 0]
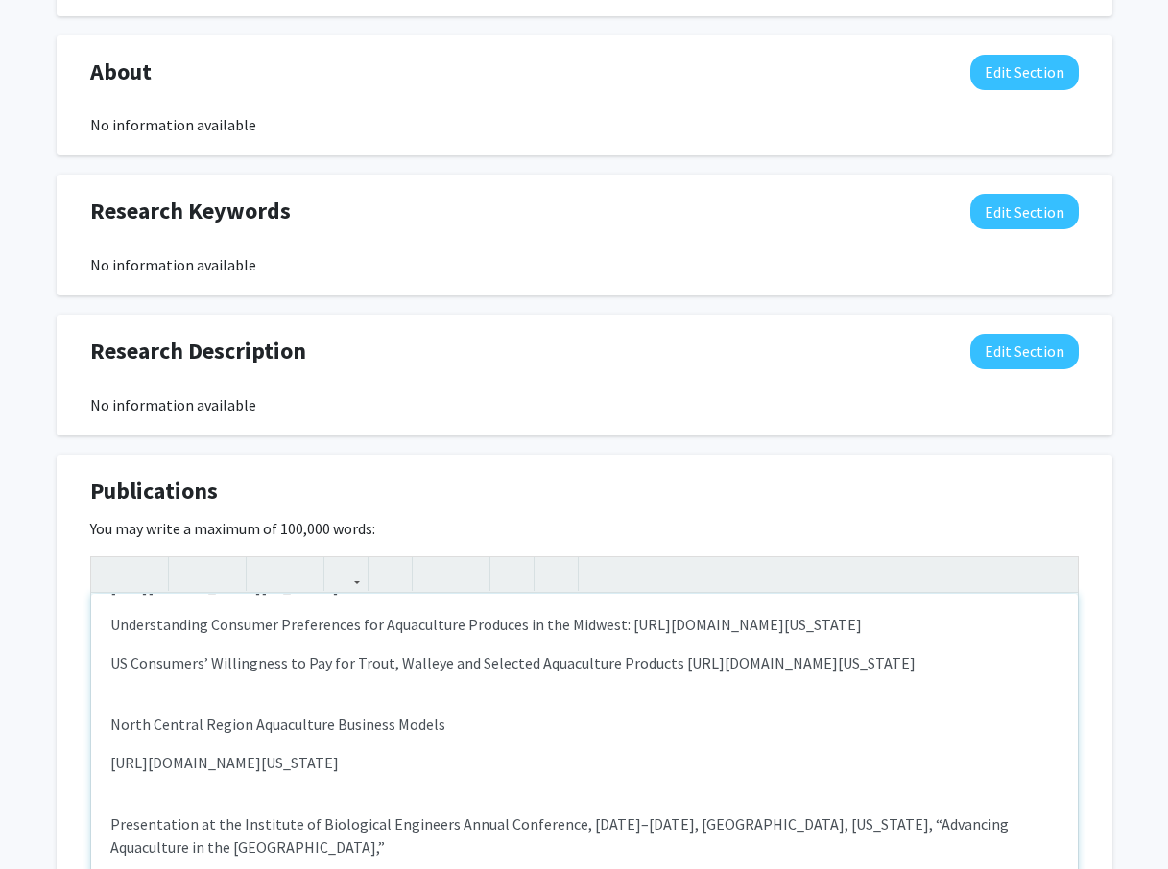
click at [249, 691] on div "MU Aquaculture Extension Website Link to NCRAC project publication and presenta…" at bounding box center [584, 738] width 986 height 288
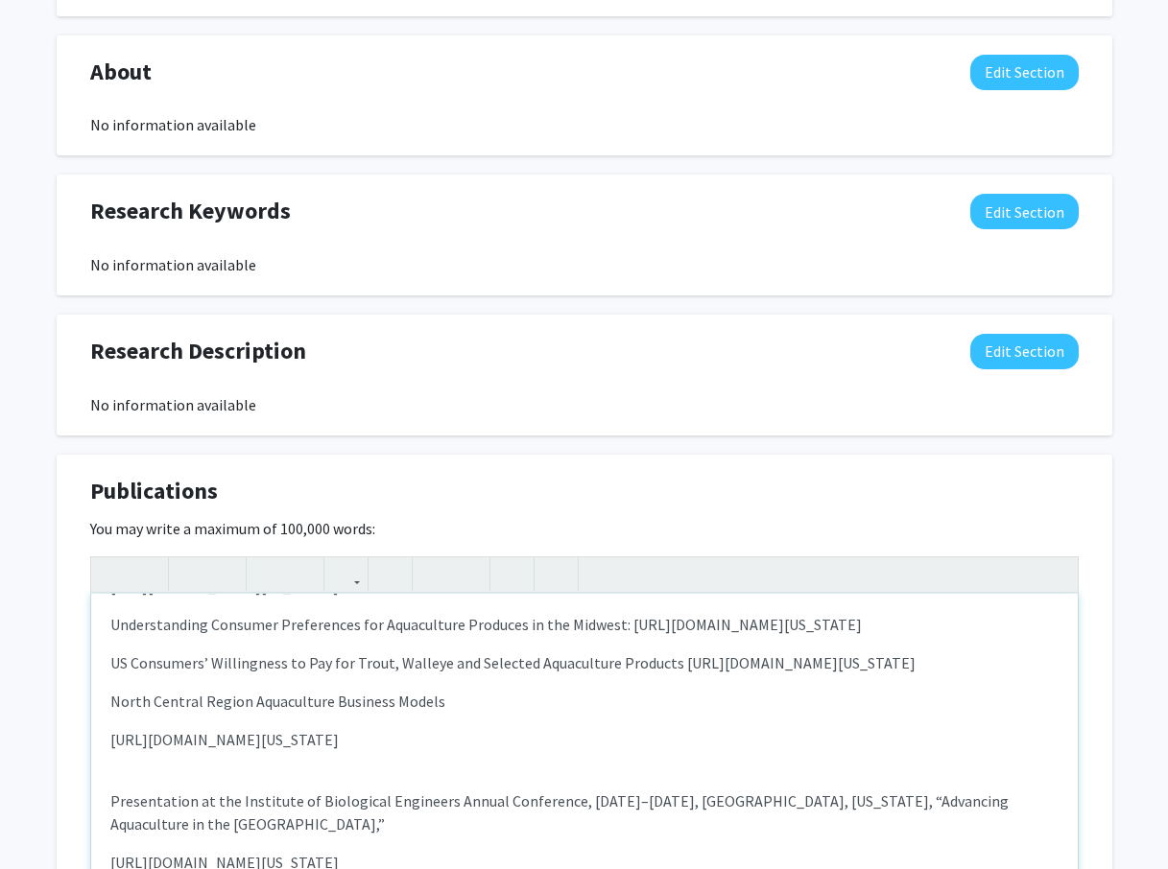
click at [465, 702] on p "North Central Region Aquaculture Business Models" at bounding box center [584, 701] width 948 height 23
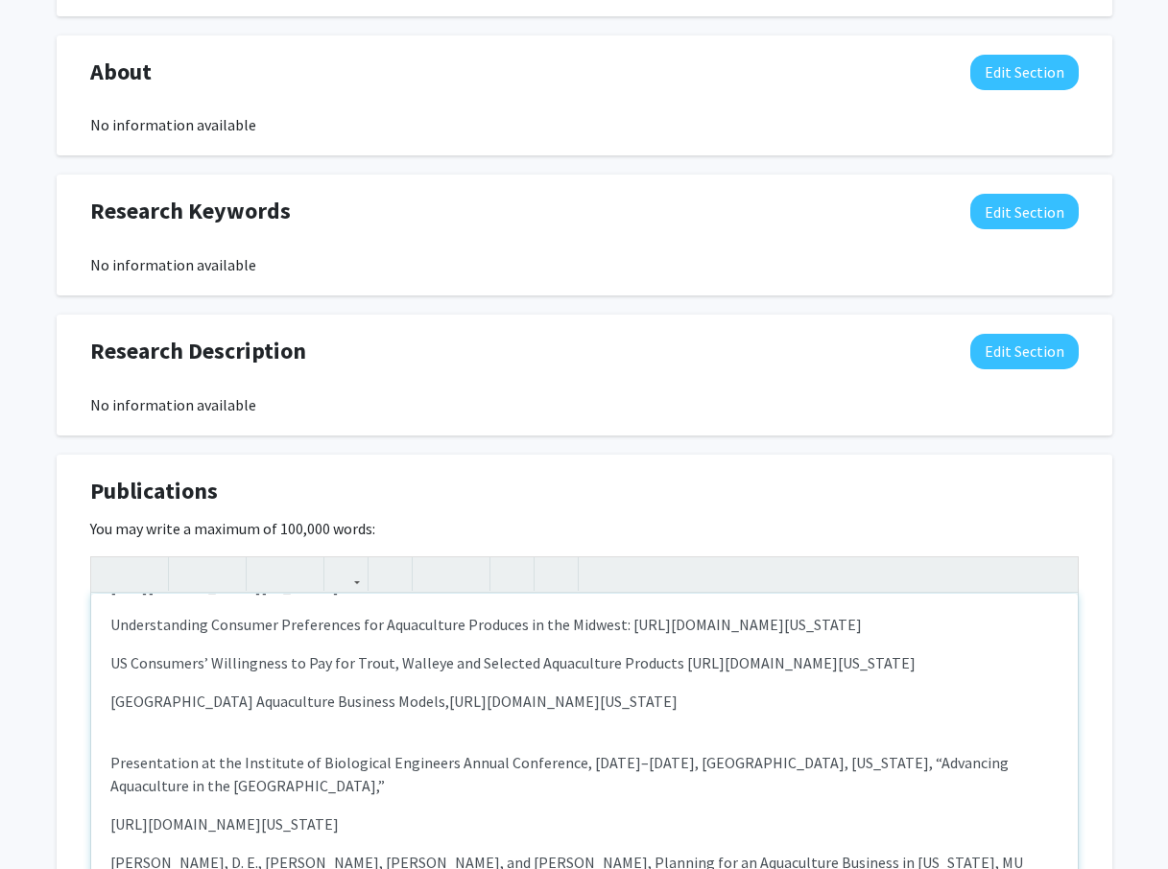
click at [225, 729] on div "MU Aquaculture Extension Website Link to NCRAC project publication and presenta…" at bounding box center [584, 738] width 986 height 288
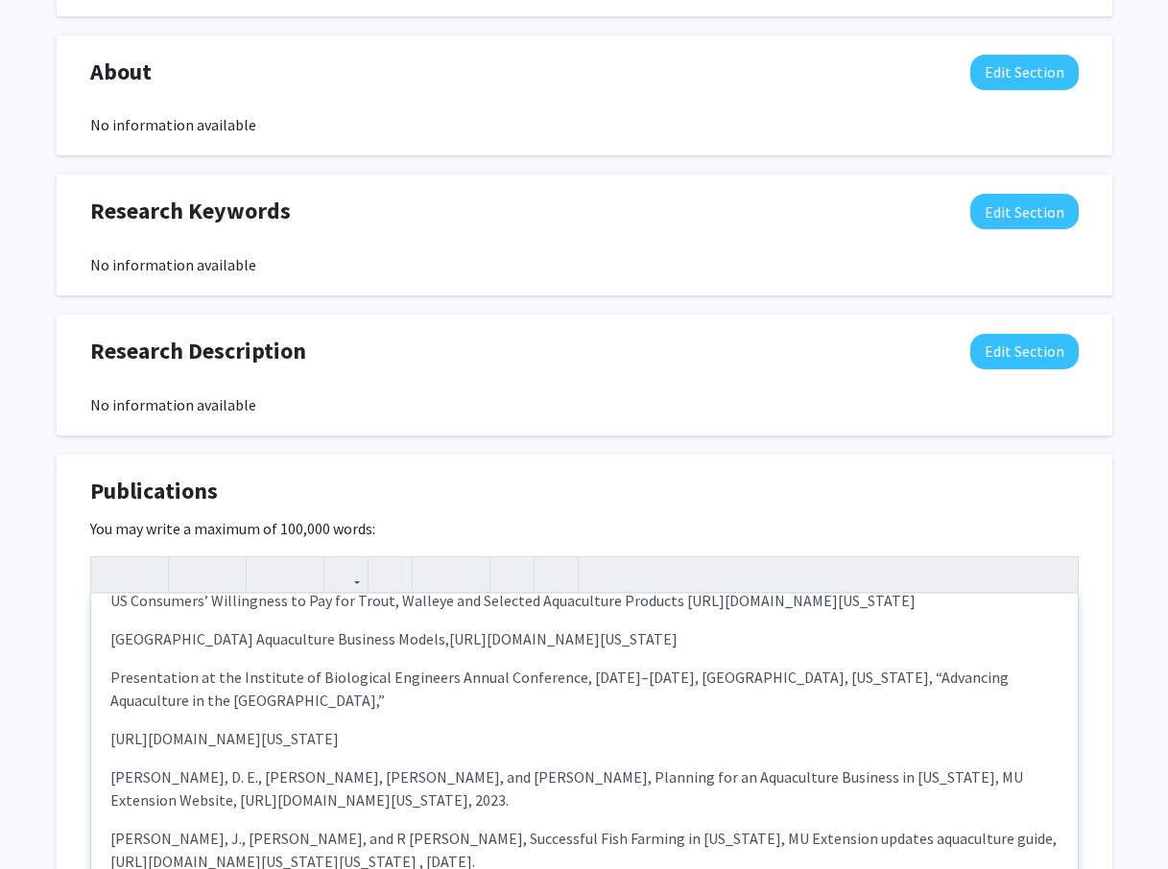
scroll to position [288, 0]
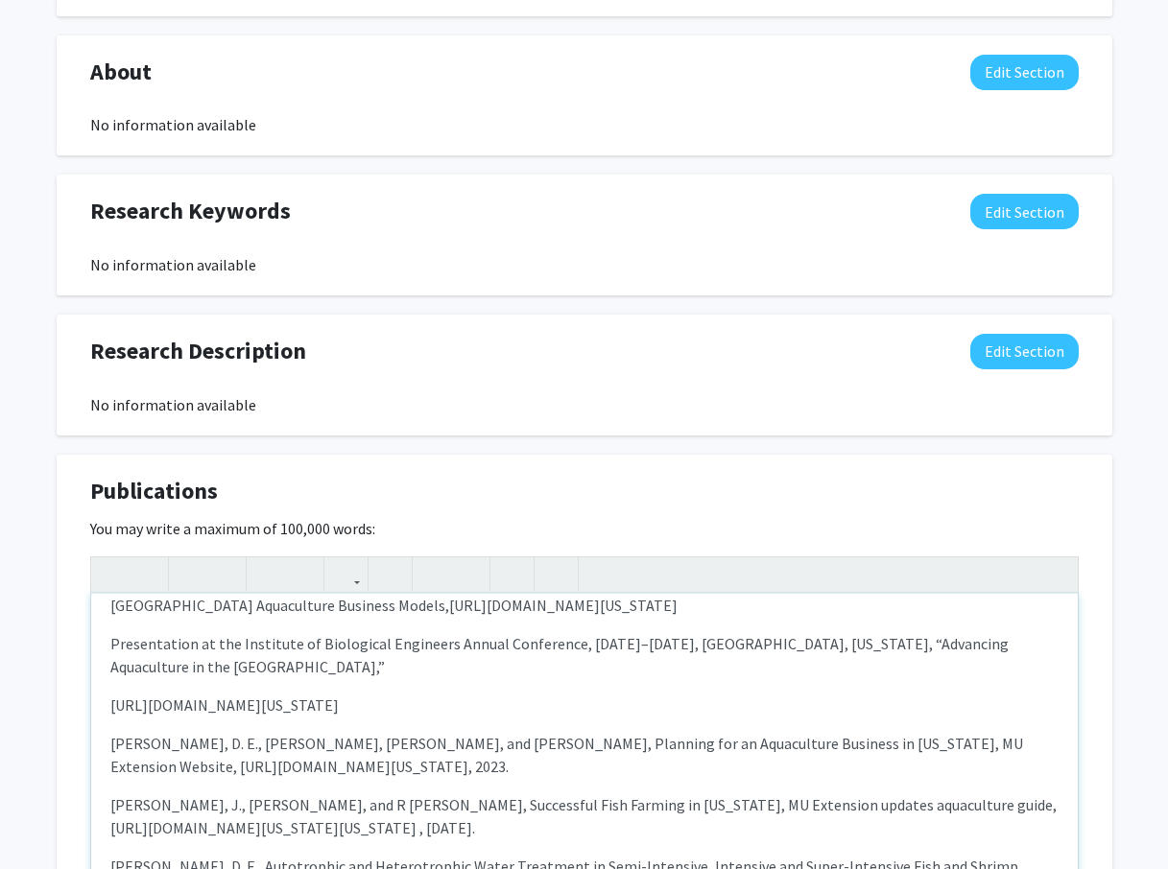
click at [282, 666] on p "Presentation at the Institute of Biological Engineers Annual Conference, [DATE]…" at bounding box center [584, 655] width 948 height 46
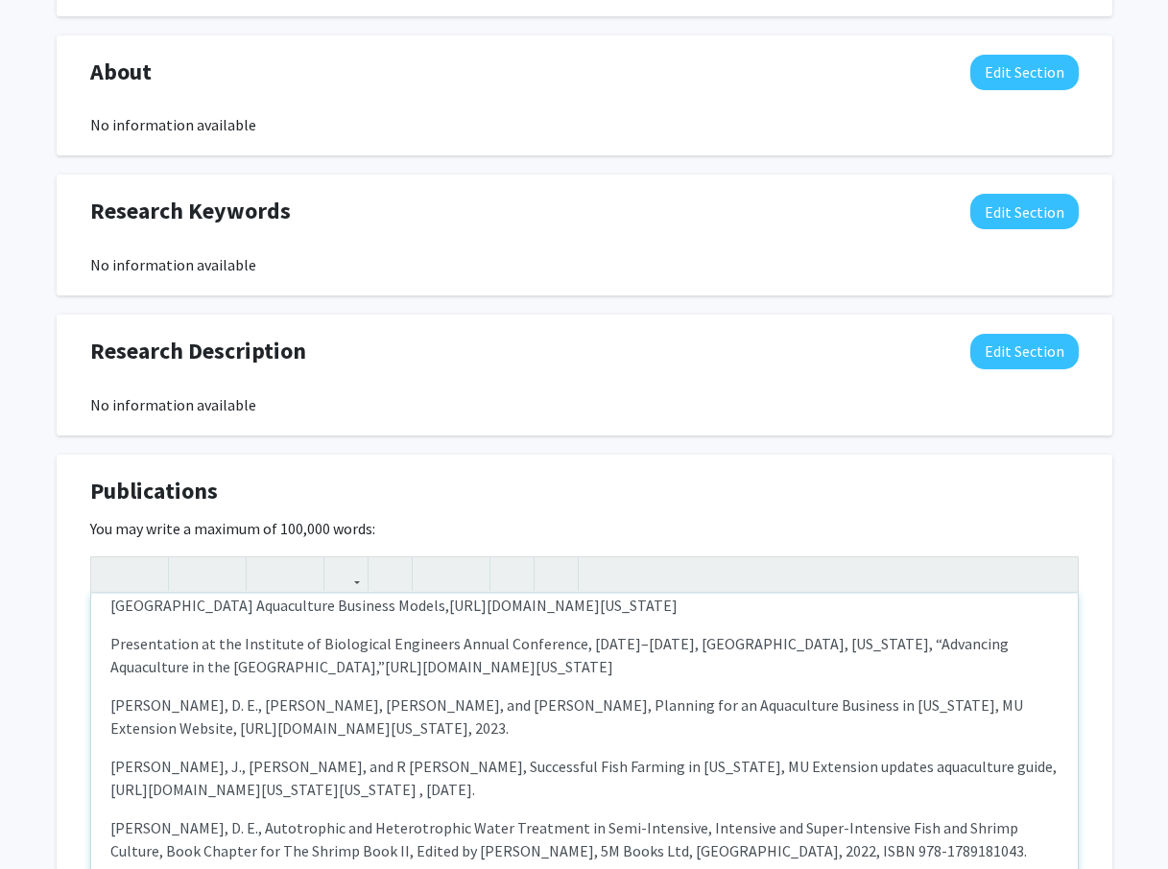
type textarea "<l>IP Dolorsitame Consectet Adipisc Elit se DOEIU tempori utlaboreetd mag aliqu…"
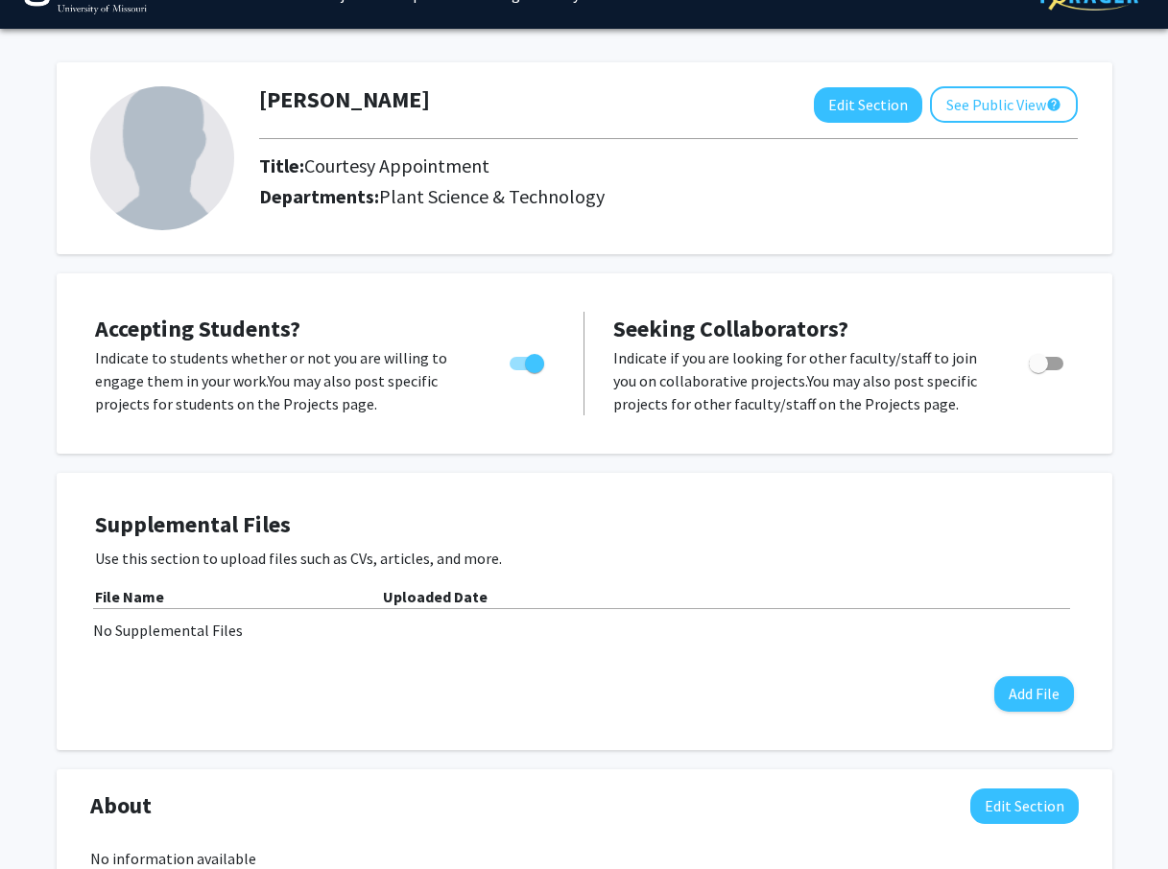
scroll to position [7, 0]
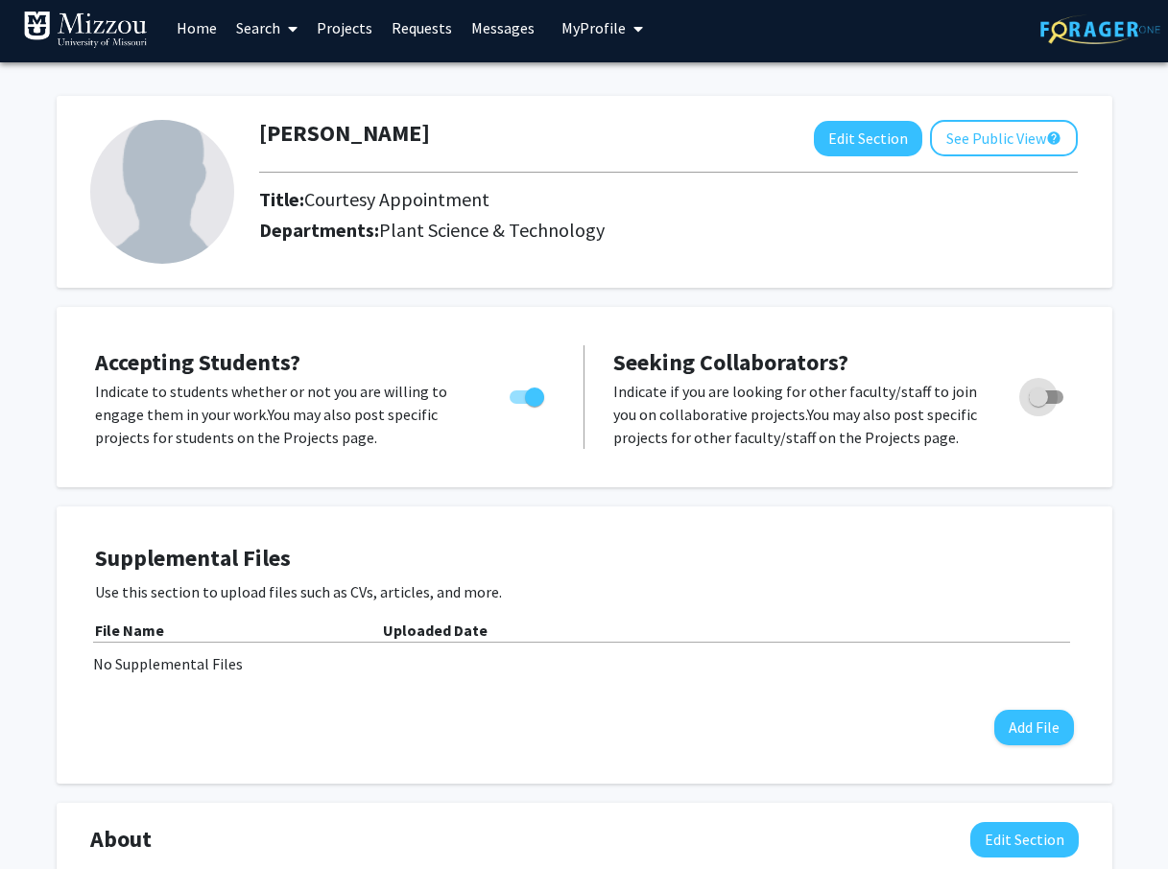
click at [1054, 394] on span "Toggle" at bounding box center [1046, 396] width 35 height 13
click at [1038, 404] on input "Toggle" at bounding box center [1037, 404] width 1 height 1
checkbox input "true"
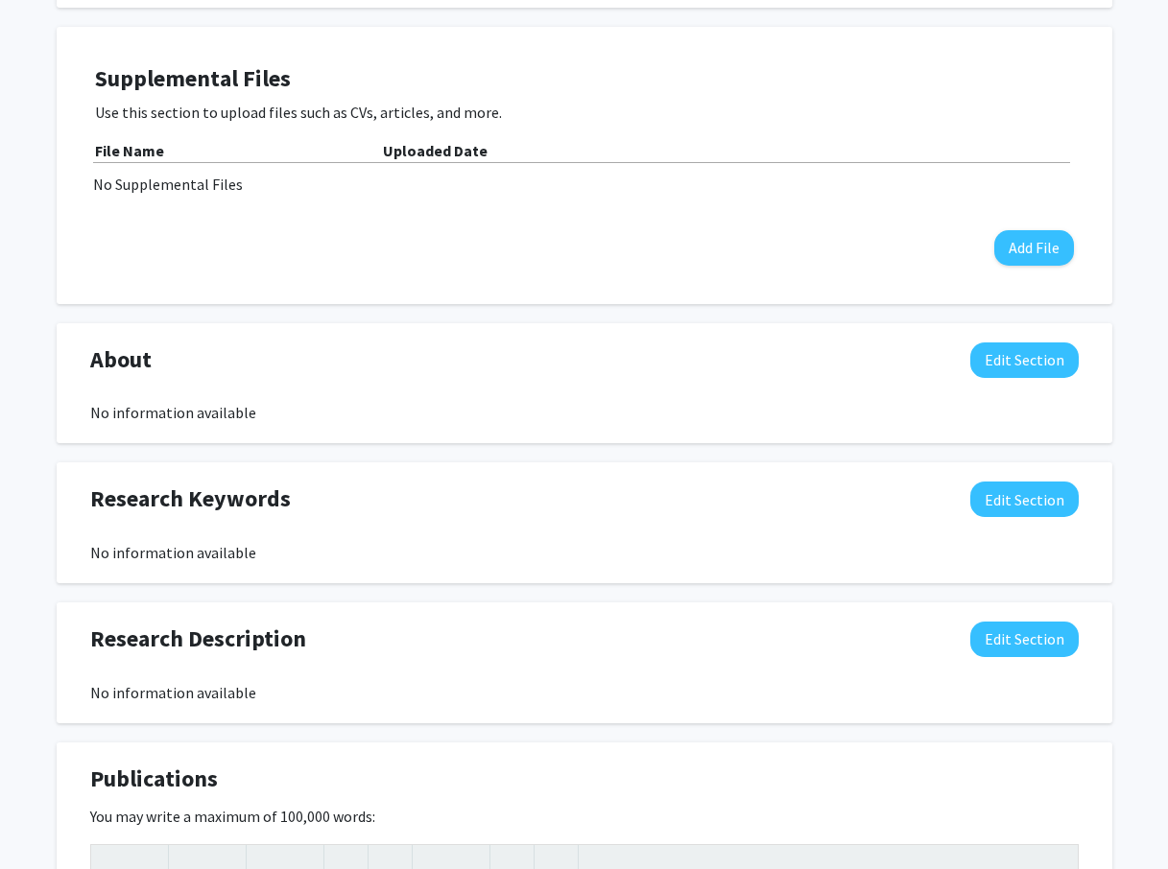
scroll to position [390, 0]
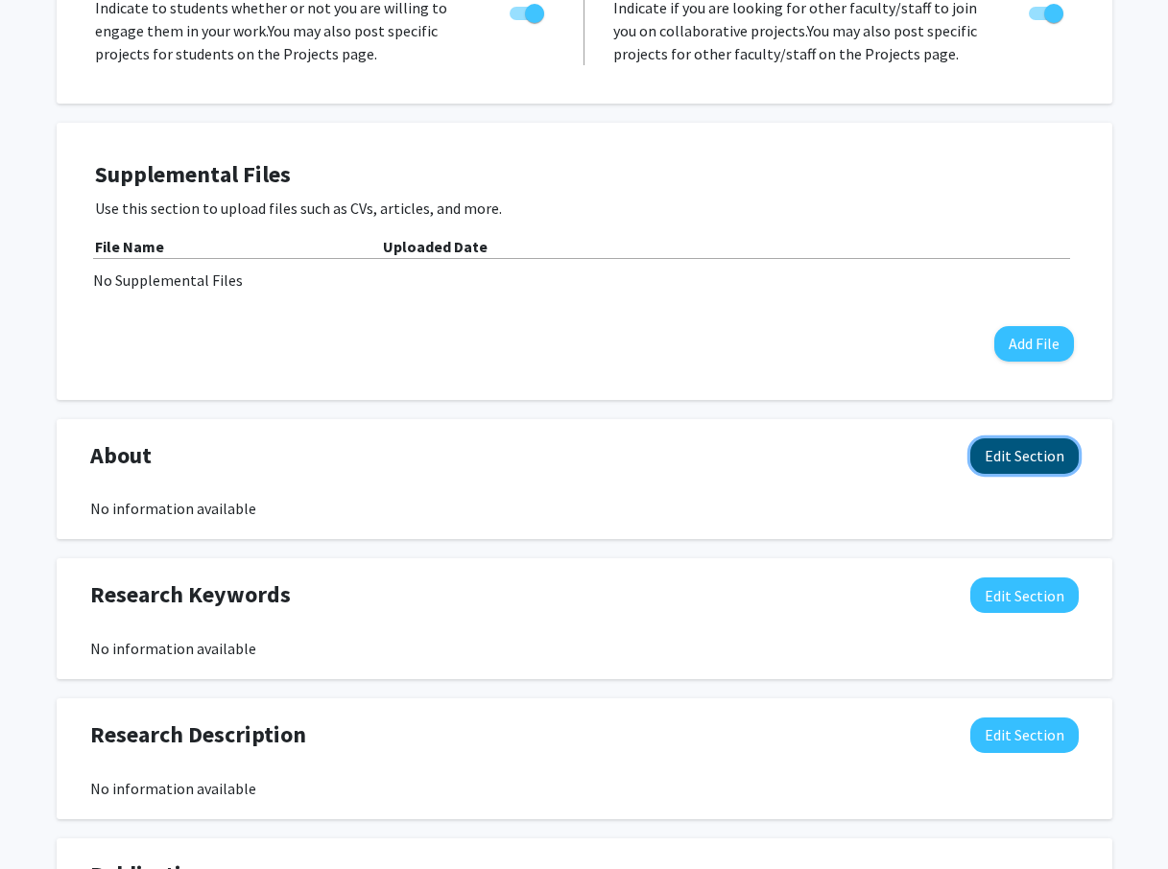
click at [1029, 461] on button "Edit Section" at bounding box center [1024, 455] width 108 height 35
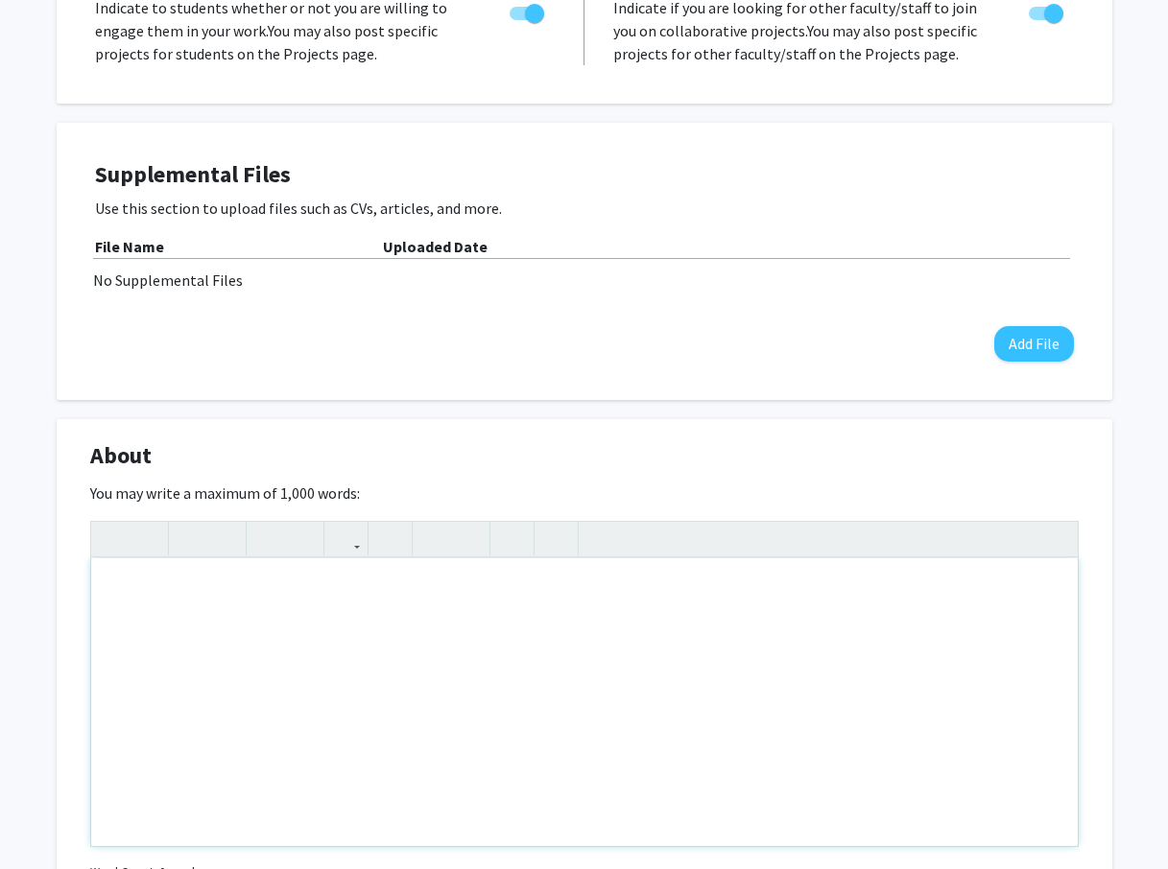
paste div "Note to users with screen readers: Please deactivate our accessibility plugin f…"
type textarea "<p>Approximately 85% of seafood consumed in the U.S. is imported. A U.S. aquacu…"
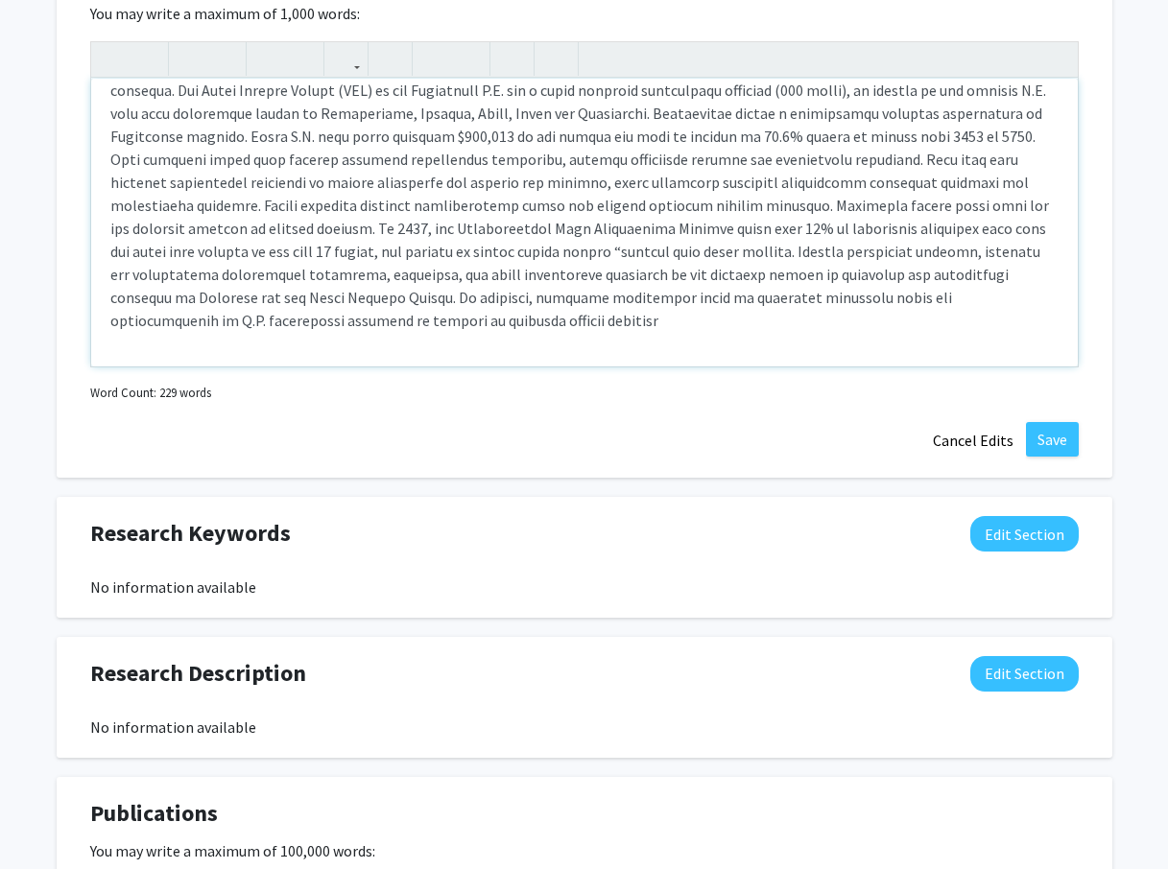
scroll to position [966, 0]
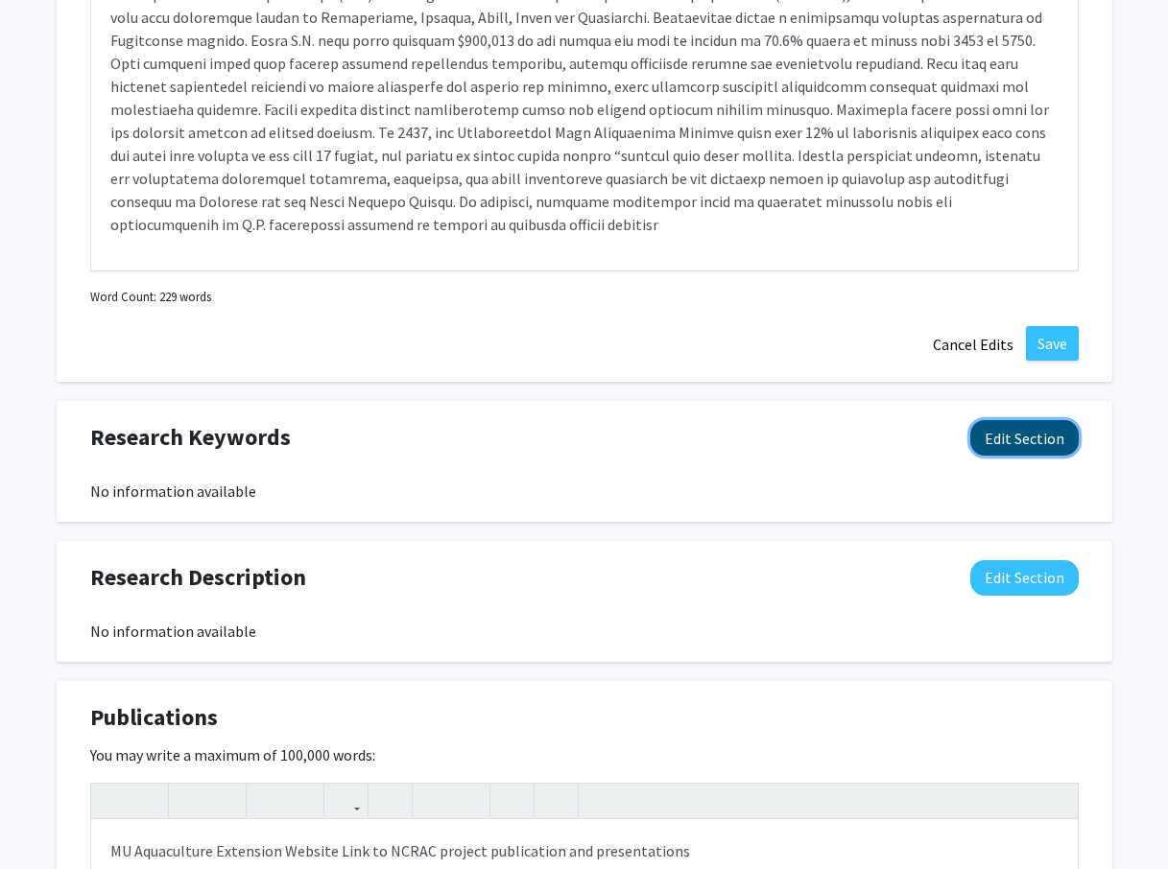
click at [1016, 442] on button "Edit Section" at bounding box center [1024, 437] width 108 height 35
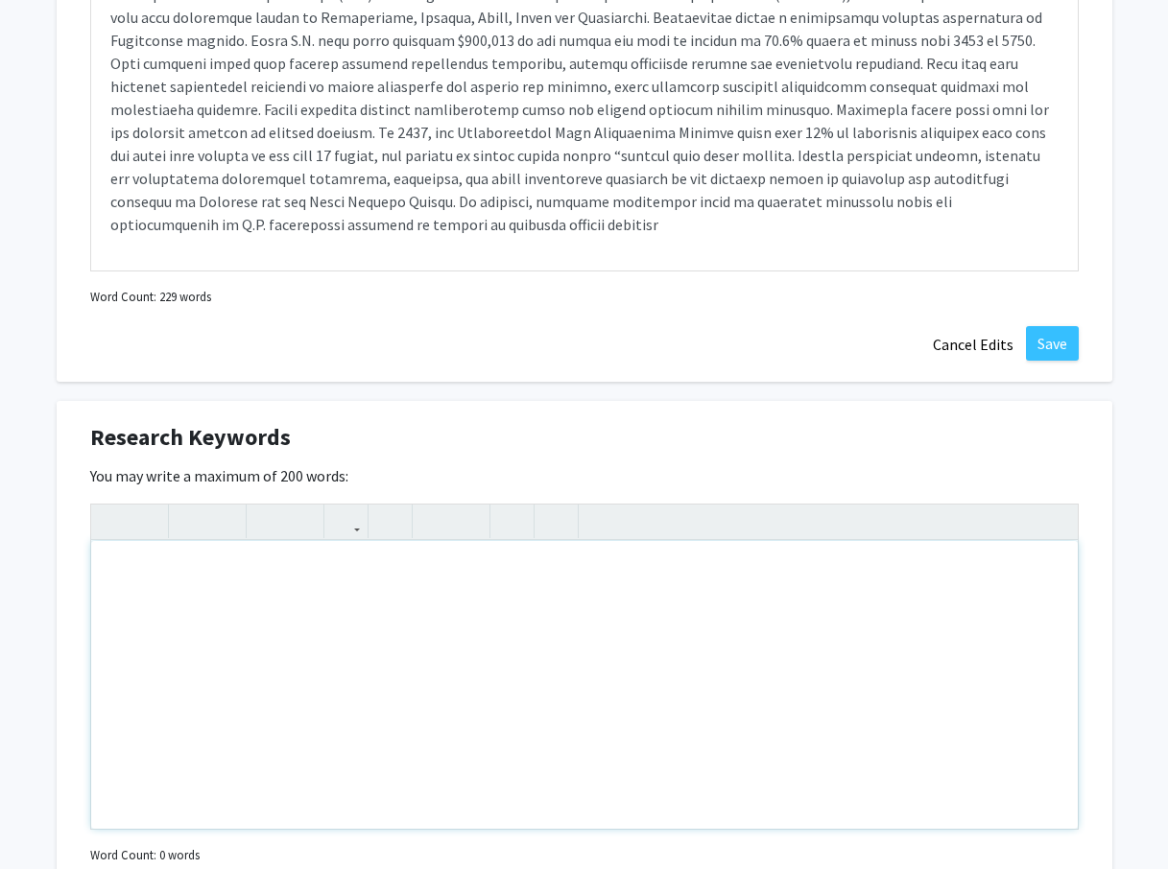
paste div "Note to users with screen readers: Please deactivate our accessibility plugin f…"
type textarea "<p>Economics, Marketing, Extension, Aquaculture Trends and Outlook, Business Mo…"
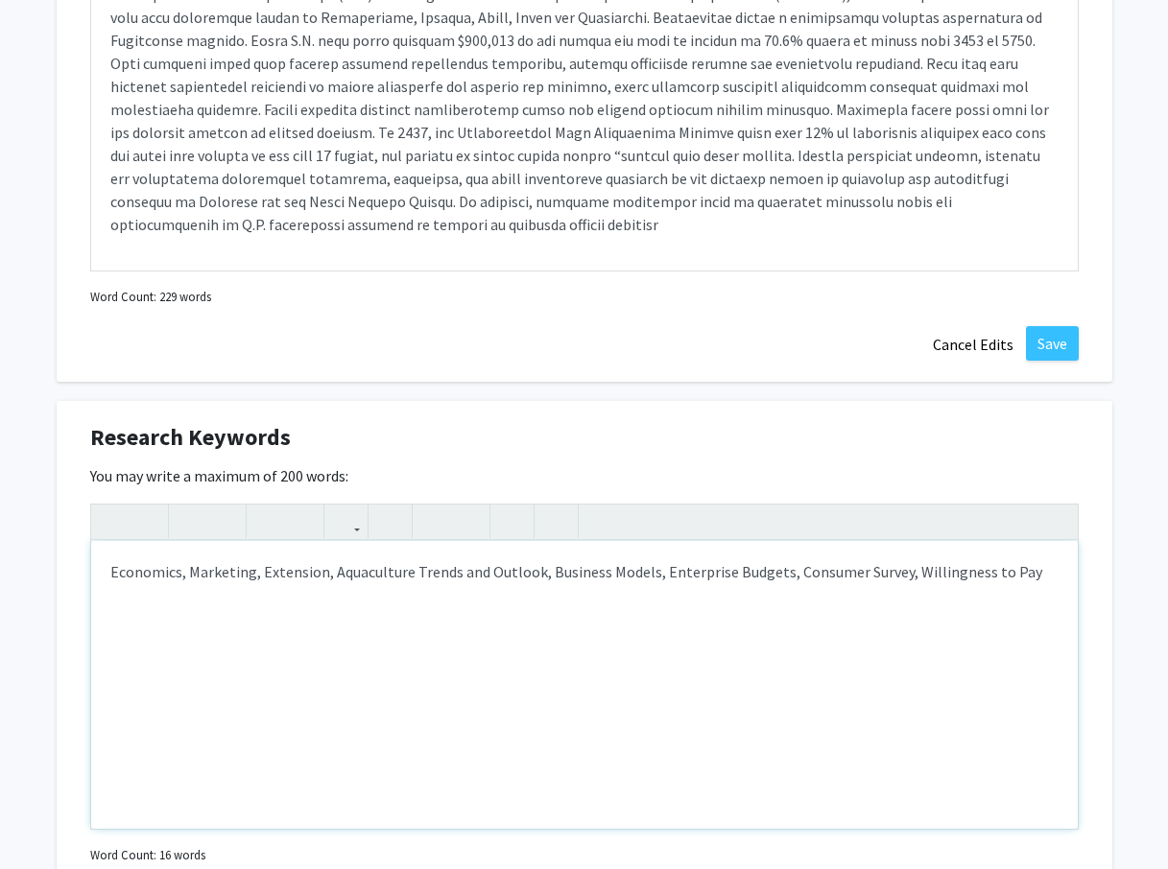
click at [110, 567] on p "Economics, Marketing, Extension, Aquaculture Trends and Outlook, Business Model…" at bounding box center [584, 571] width 948 height 23
click at [355, 593] on p "Aquaculture, Bioenergy, Algal Culture, Economics, Marketing, Extension, Aquacul…" at bounding box center [584, 583] width 948 height 46
click at [369, 593] on p "Aquaculture, Bioenergy, Algal Culture, Economics, Marketing, Extension, Aquacul…" at bounding box center [584, 583] width 948 height 46
click at [489, 593] on p "Aquaculture, Bioenergy, Algal Culture, Economics, Marketing, Extension, Aquacul…" at bounding box center [584, 583] width 948 height 46
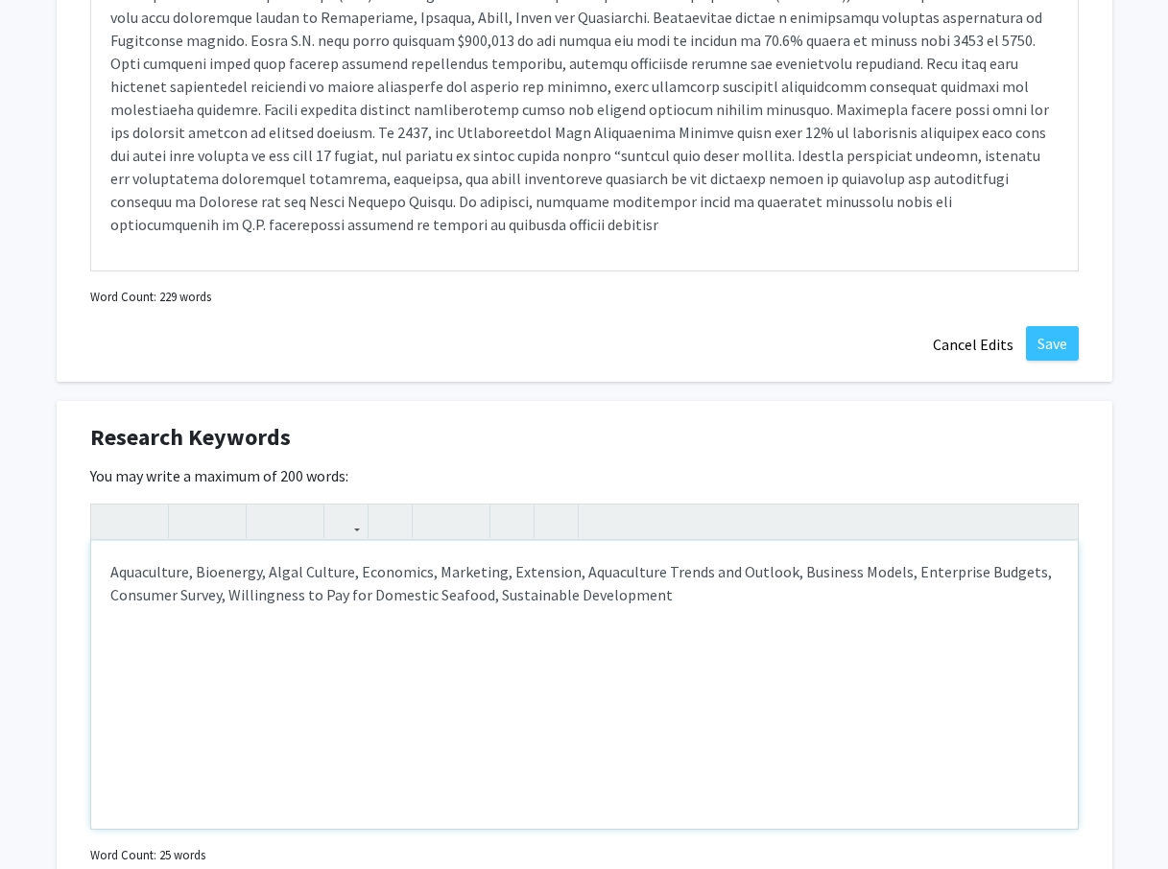
click at [532, 684] on div "Aquaculture, Bioenergy, Algal Culture, Economics, Marketing, Extension, Aquacul…" at bounding box center [584, 685] width 986 height 288
click at [335, 678] on div "Aquaculture, Bioenergy, Algal Culture, Economics, Marketing, Extension, Aquacul…" at bounding box center [584, 685] width 986 height 288
click at [352, 573] on p "Aquaculture, Bioenergy, Algal Culture, Economics, Marketing, Extension, Aquacul…" at bounding box center [584, 583] width 948 height 46
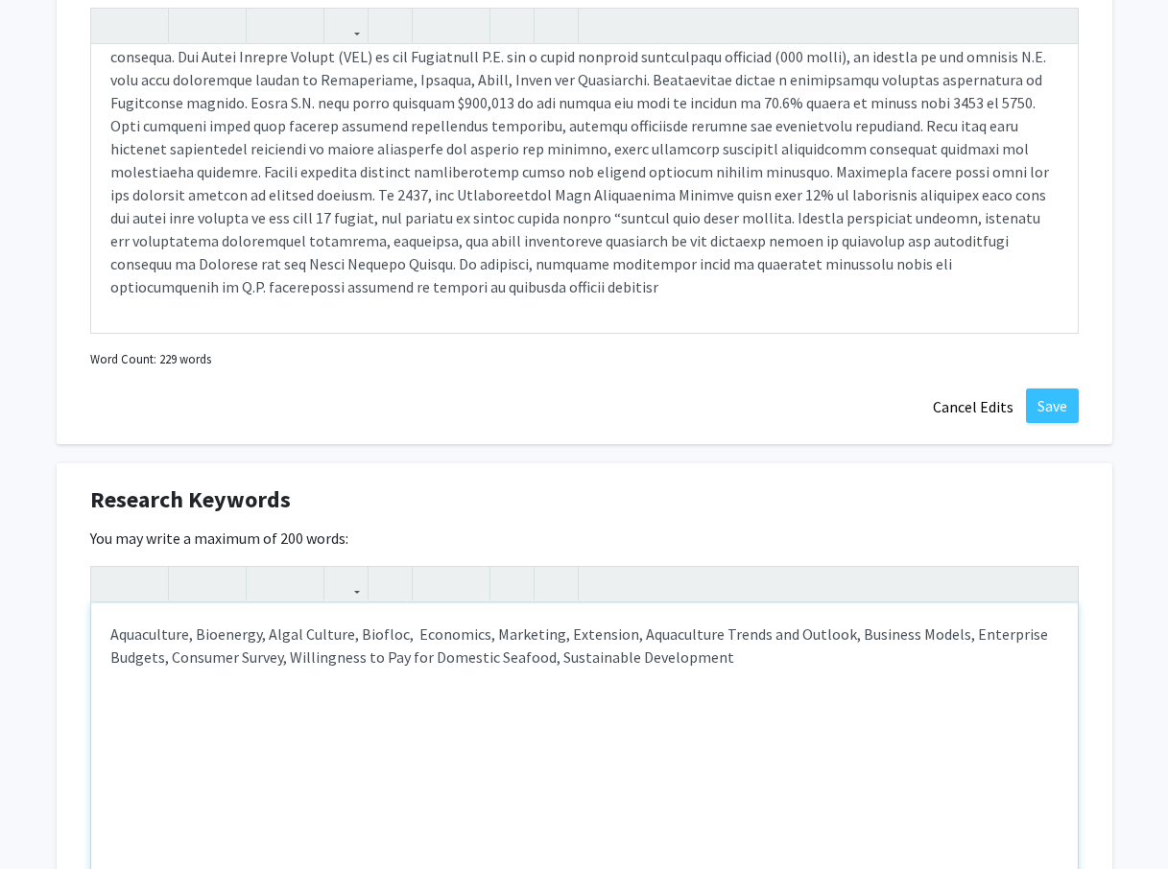
scroll to position [870, 0]
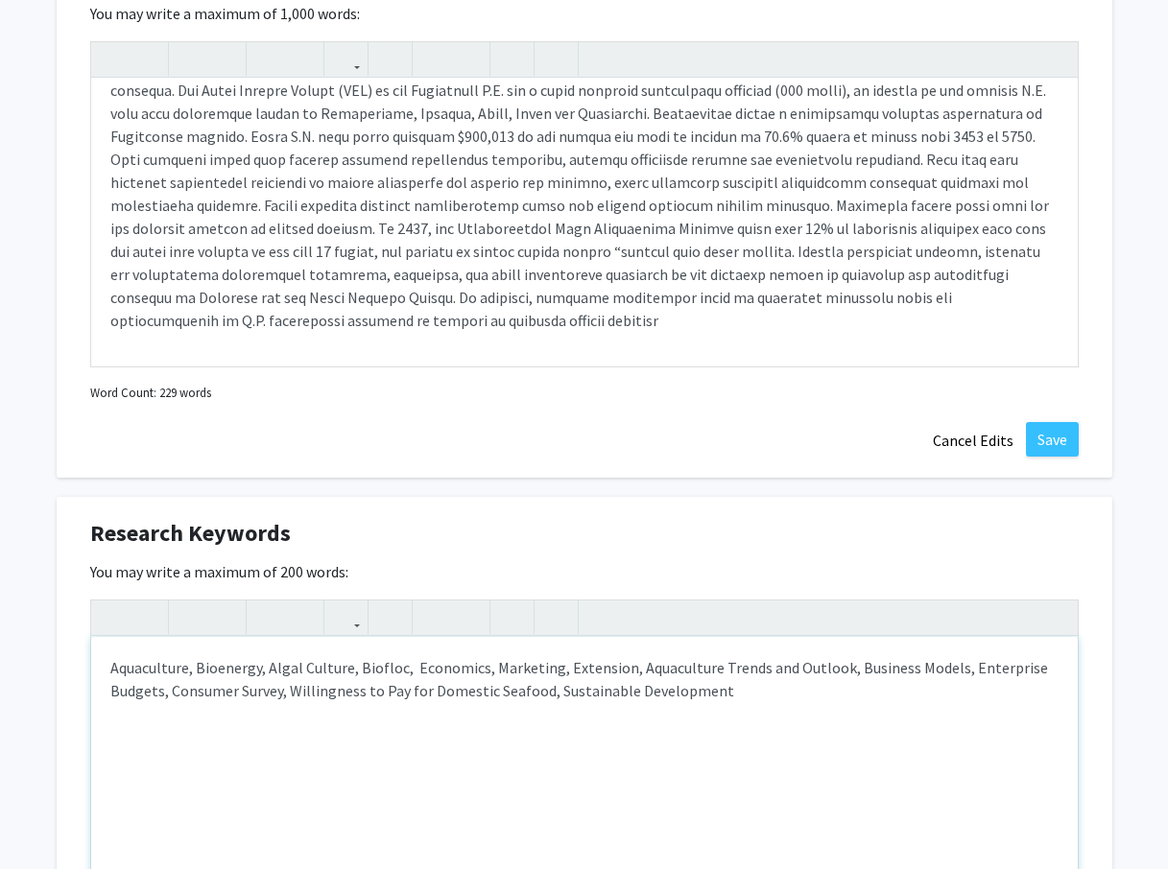
click at [404, 724] on div "Aquaculture, Bioenergy, Algal Culture, Biofloc, Economics, Marketing, Extension…" at bounding box center [584, 781] width 986 height 288
click at [473, 665] on p "Aquaculture, Bioenergy, Algal Culture, Biofloc, Economics, Marketing, Extension…" at bounding box center [584, 679] width 948 height 46
type textarea "<p>Aquaculture, Bioenergy, Algal Culture, Biofloc,&nbsp; Economic Development, …"
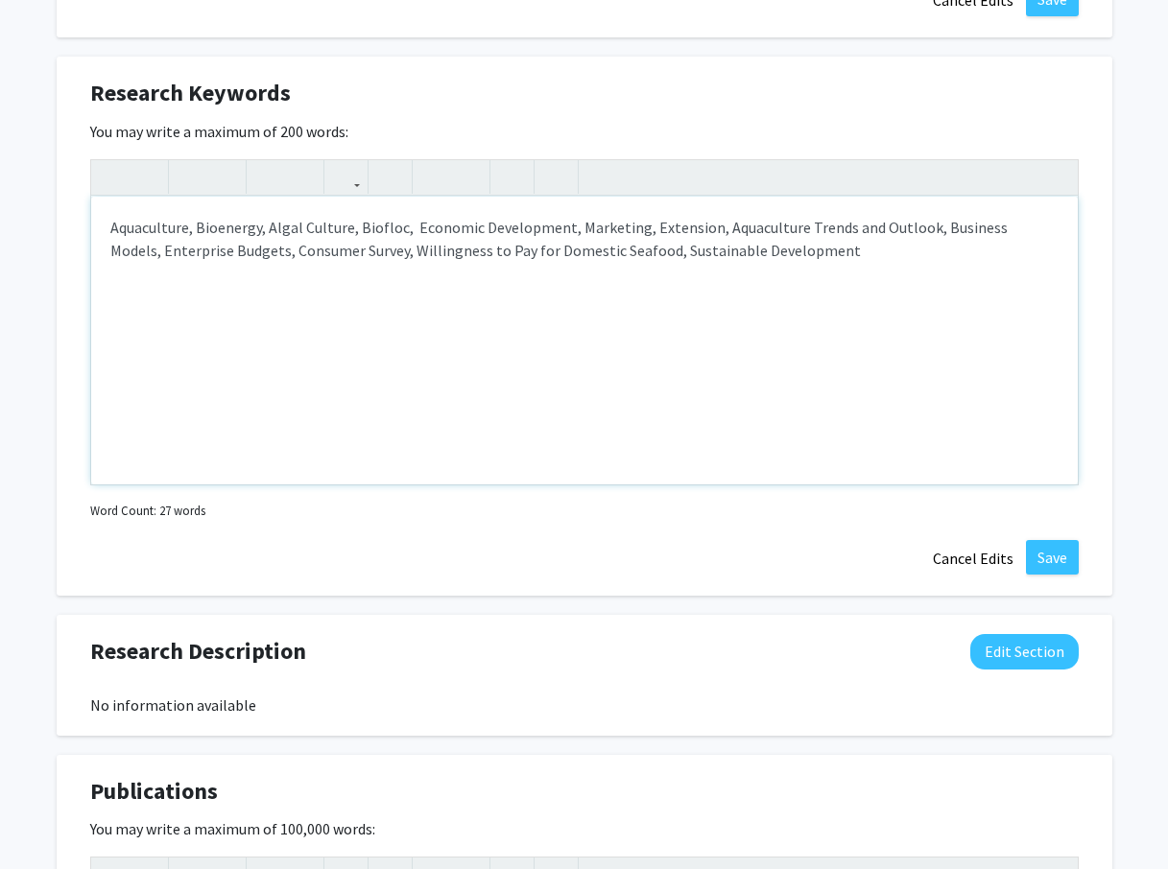
scroll to position [1419, 0]
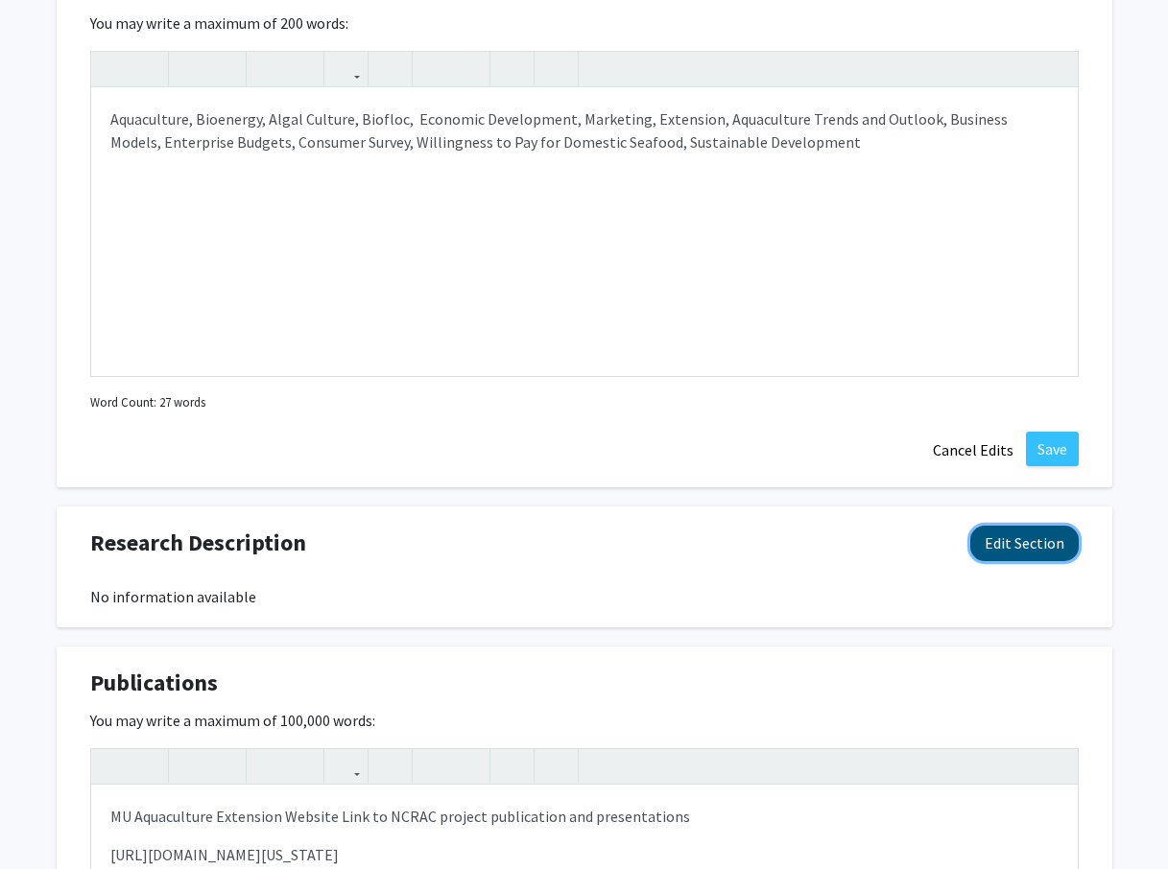
click at [997, 541] on button "Edit Section" at bounding box center [1024, 543] width 108 height 35
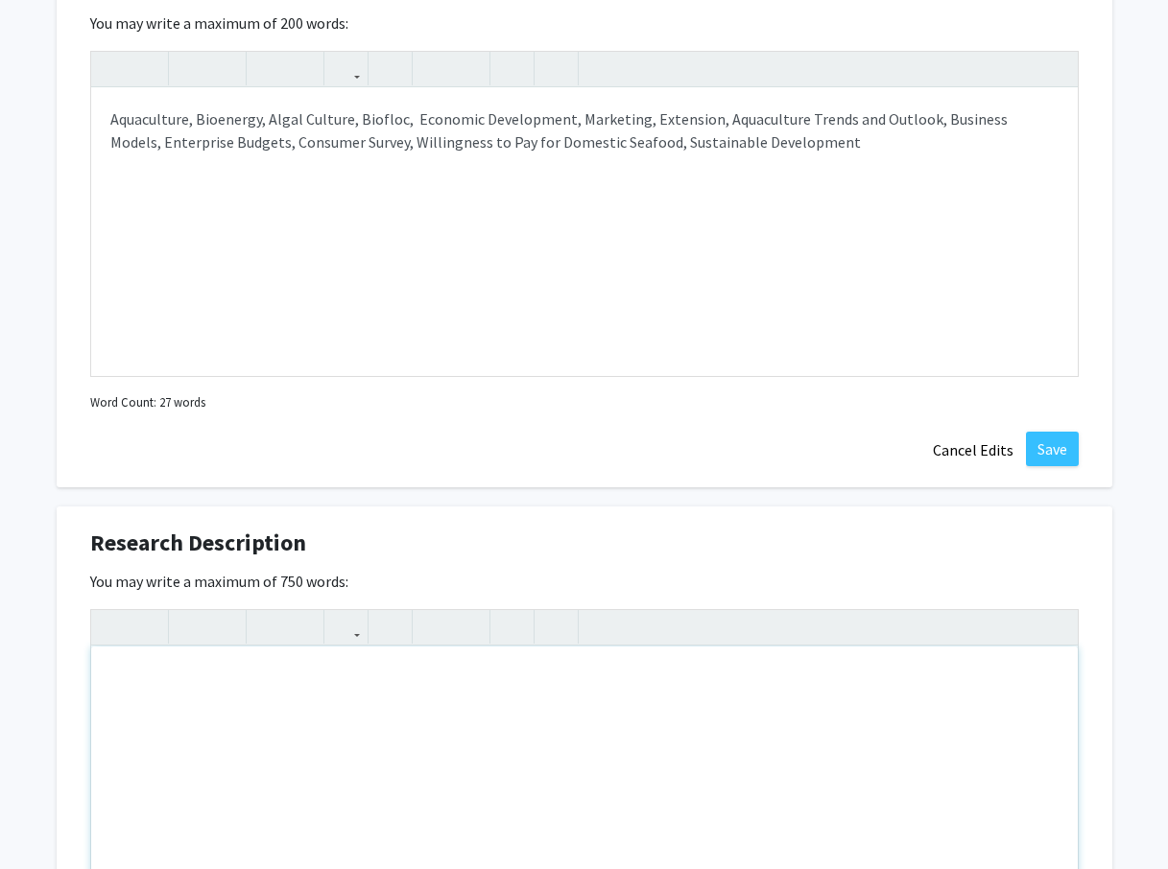
paste div "Note to users with screen readers: Please deactivate our accessibility plugin f…"
type textarea "<p>At present U.S. aquaculture production provides only 7% of U.S. seafood supp…"
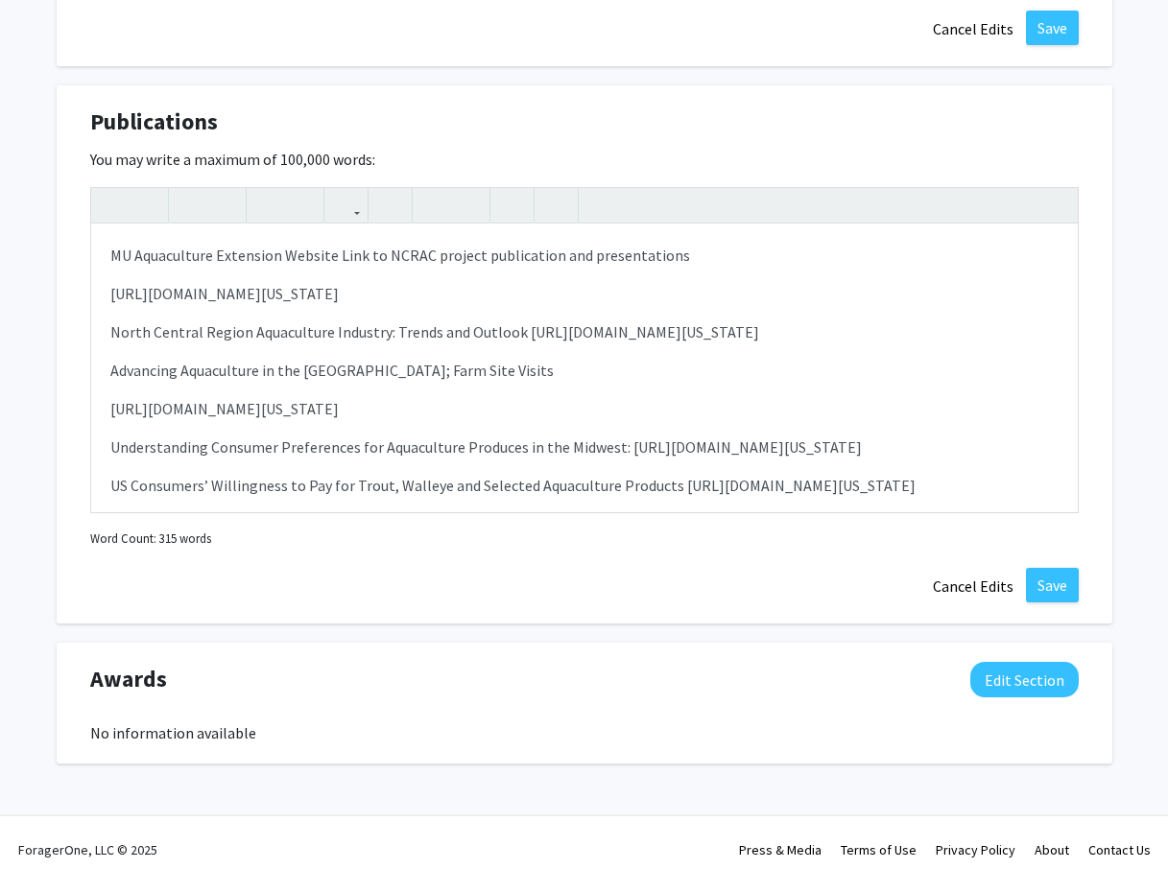
scroll to position [2413, 0]
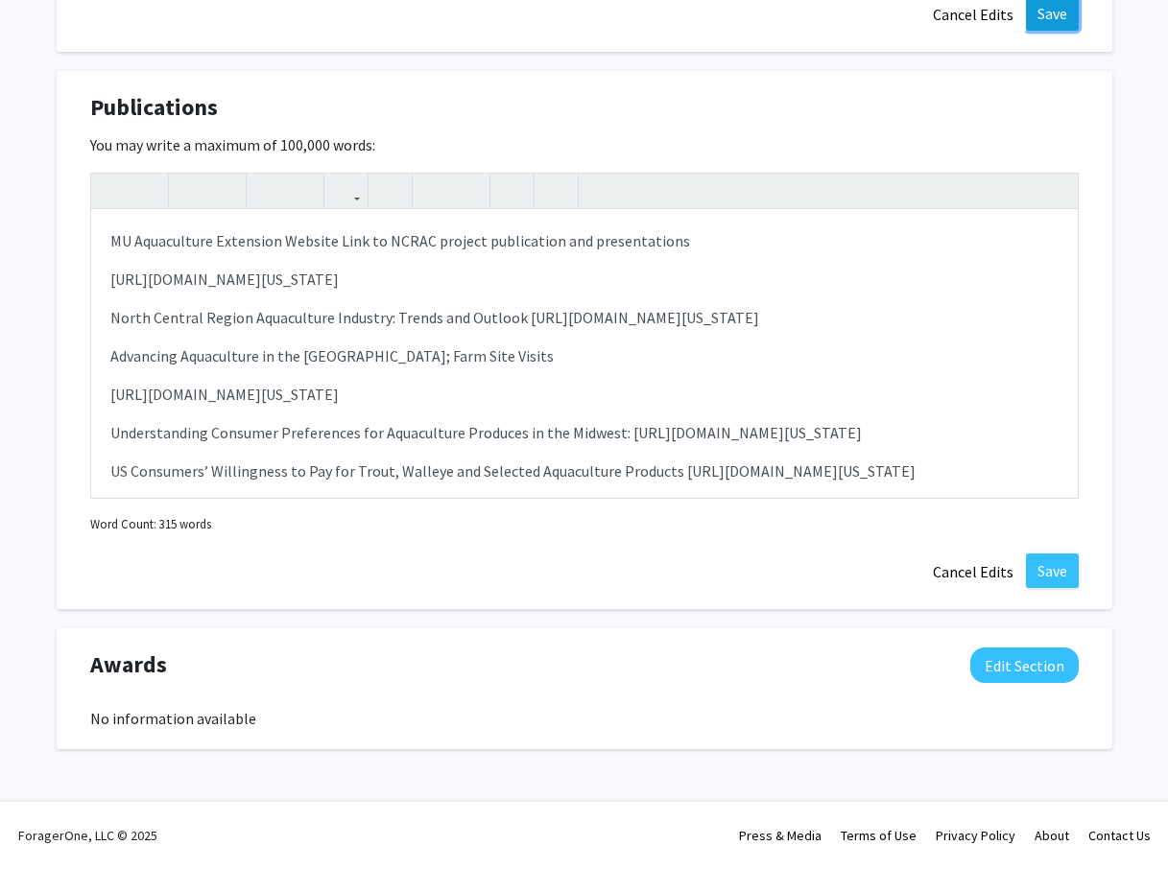
click at [1049, 13] on button "Save" at bounding box center [1052, 13] width 53 height 35
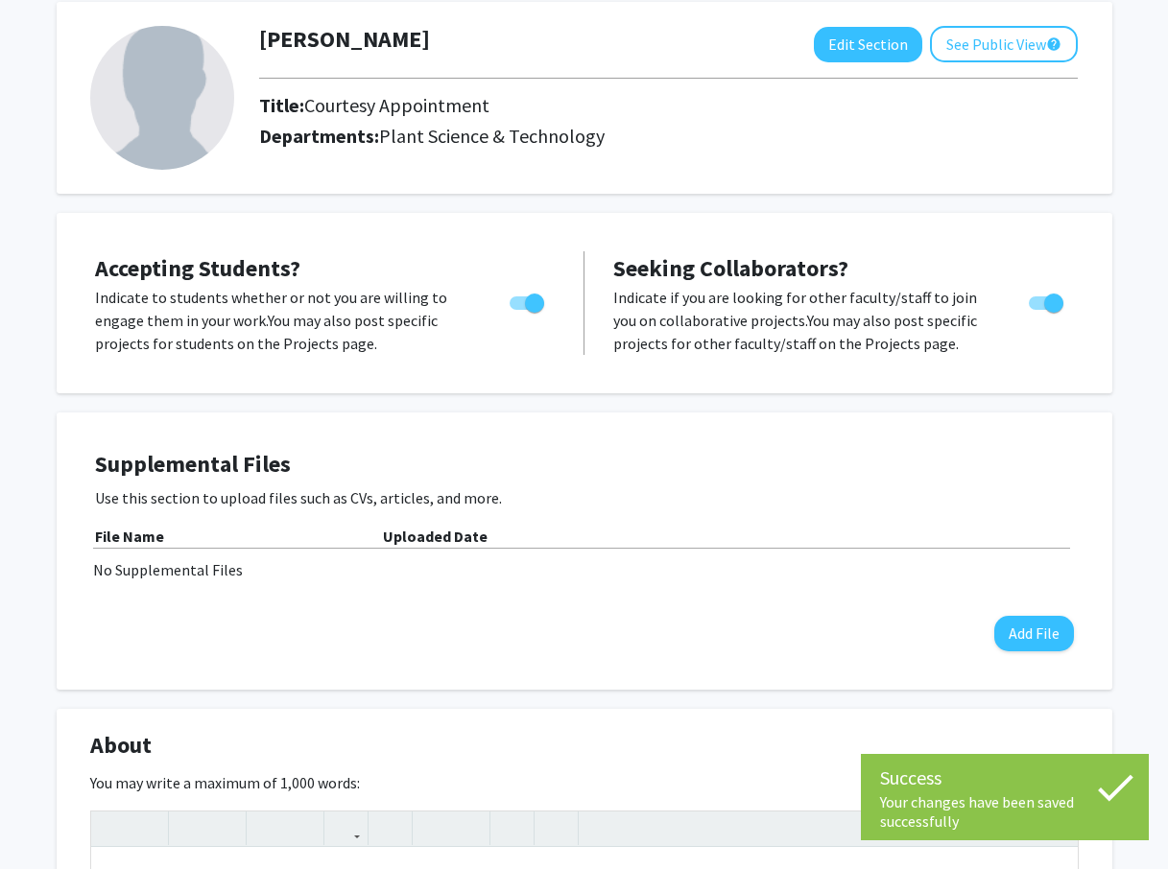
scroll to position [0, 0]
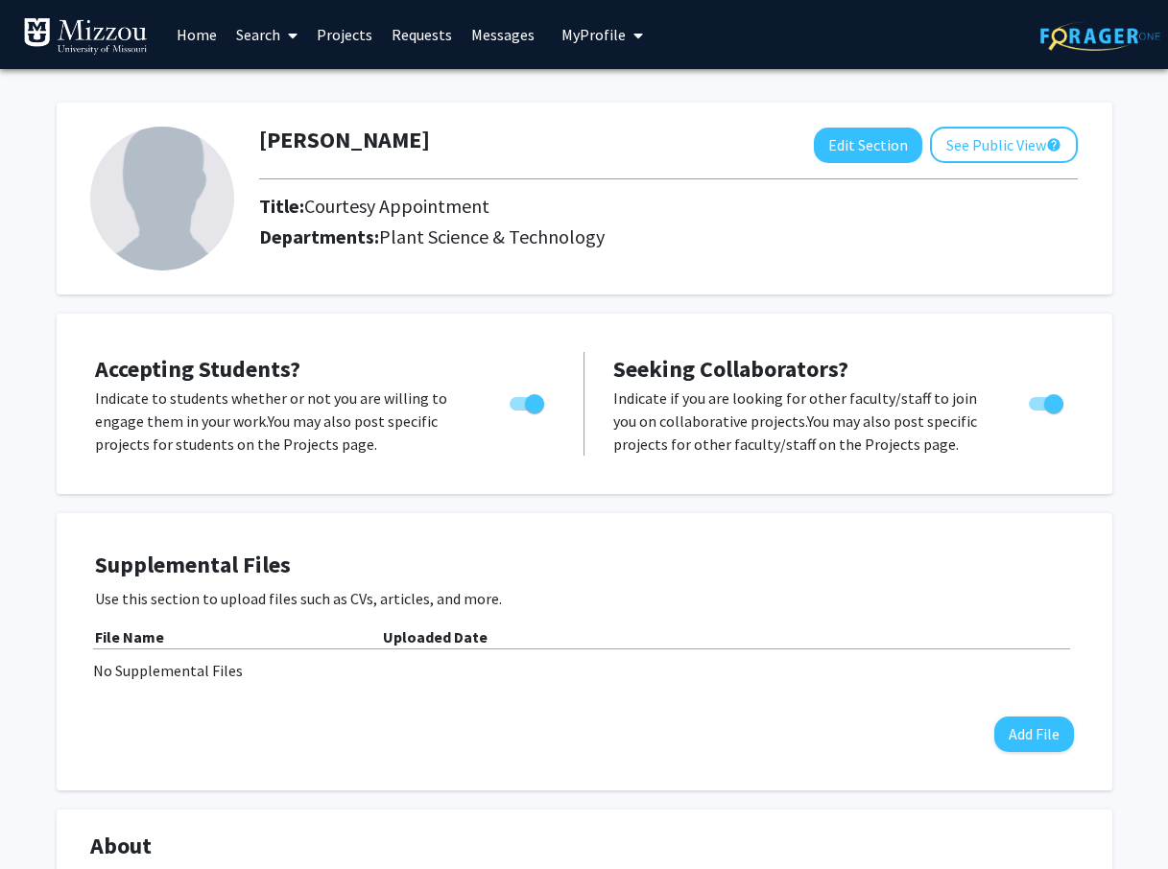
click at [618, 41] on span "My Profile" at bounding box center [593, 34] width 64 height 19
click at [605, 176] on link "Log Out" at bounding box center [661, 176] width 173 height 23
